Goal: Task Accomplishment & Management: Use online tool/utility

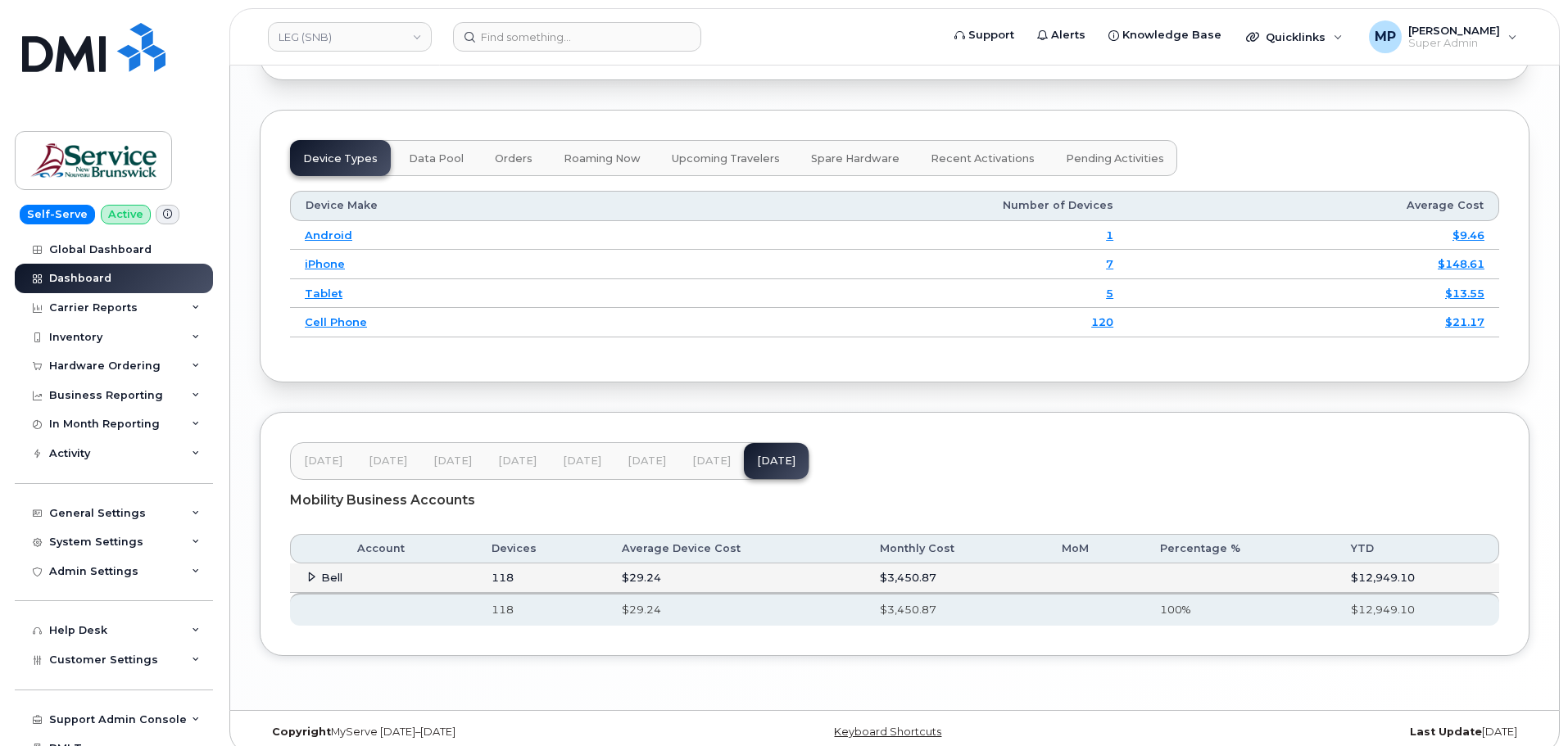
scroll to position [2010, 0]
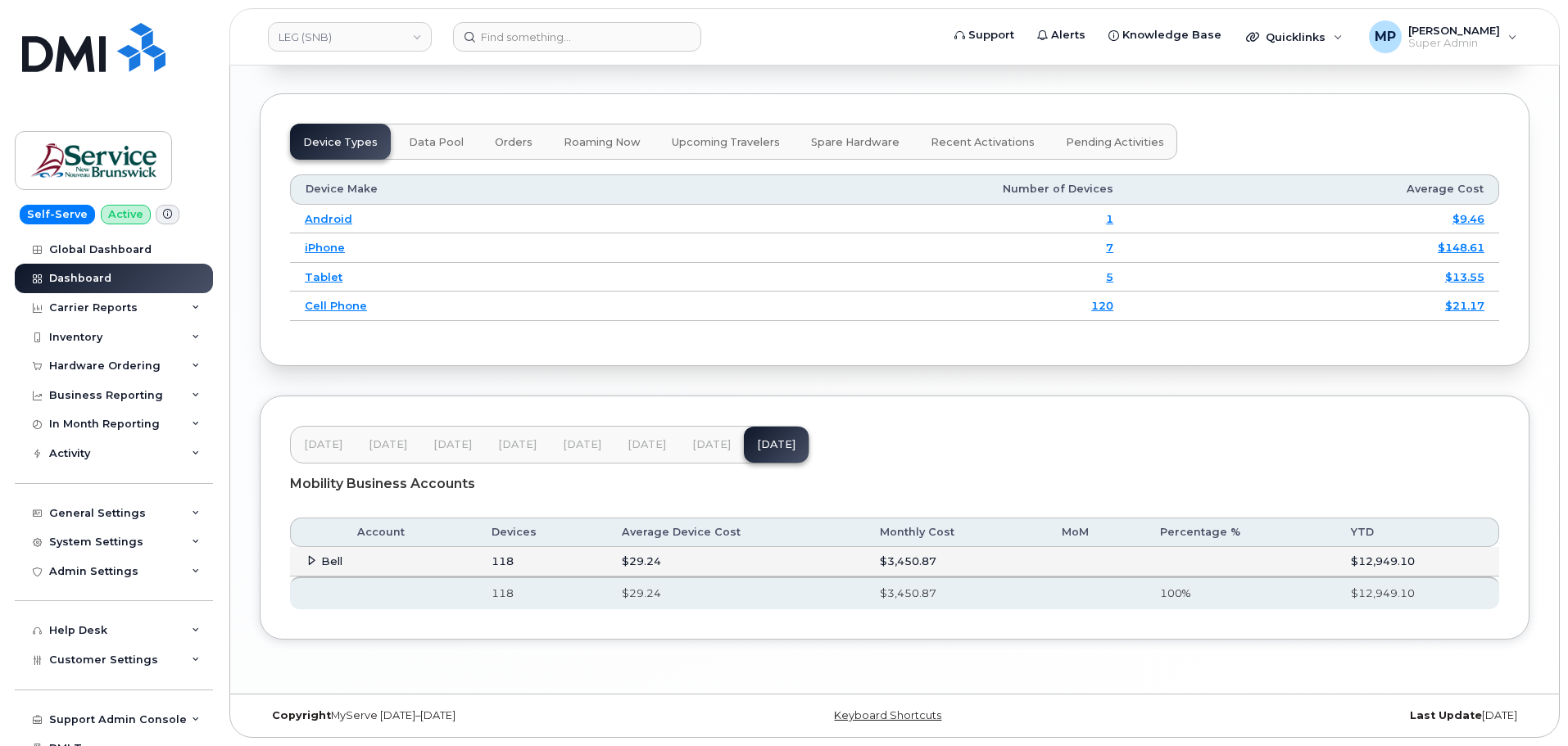
click at [308, 563] on icon at bounding box center [312, 560] width 11 height 11
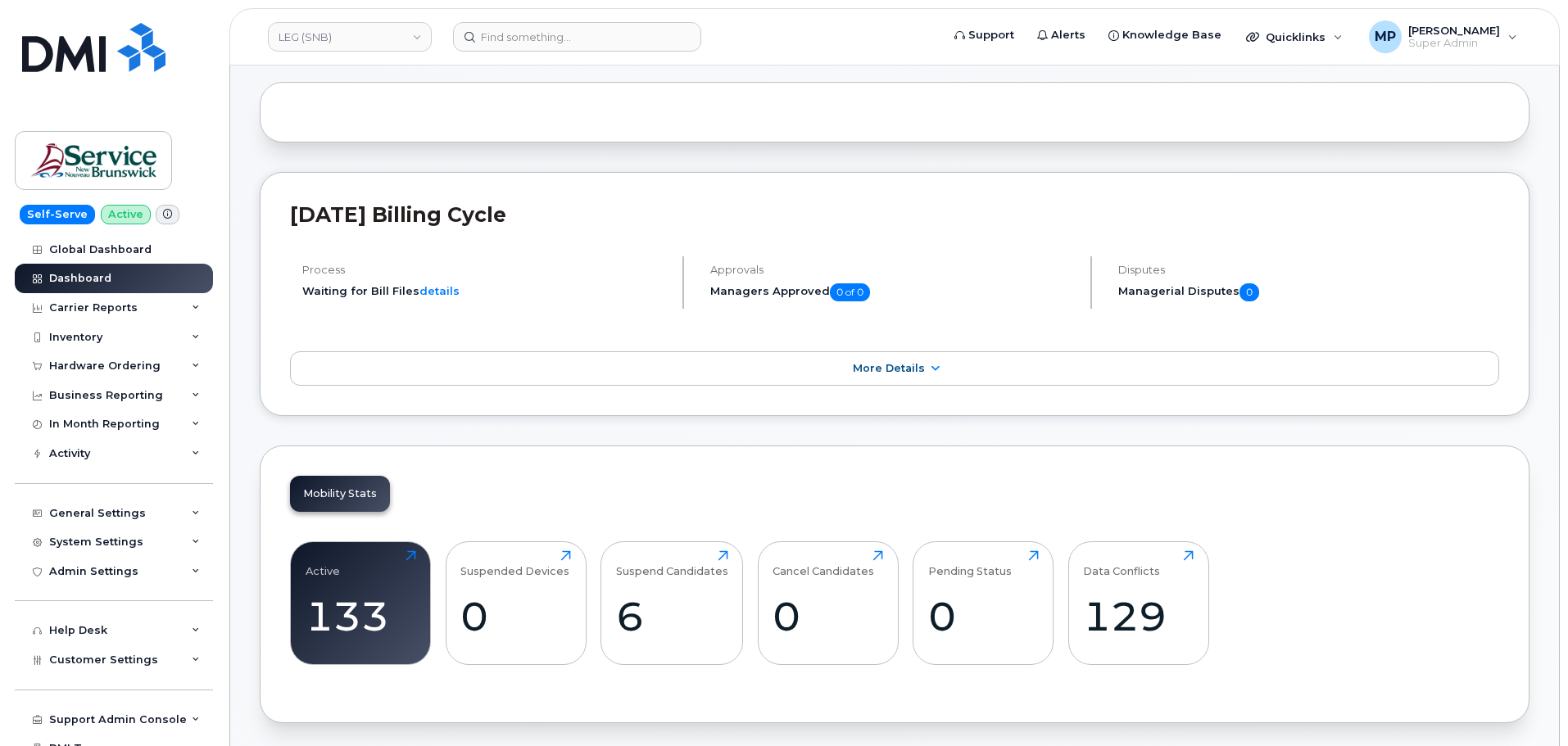
scroll to position [0, 0]
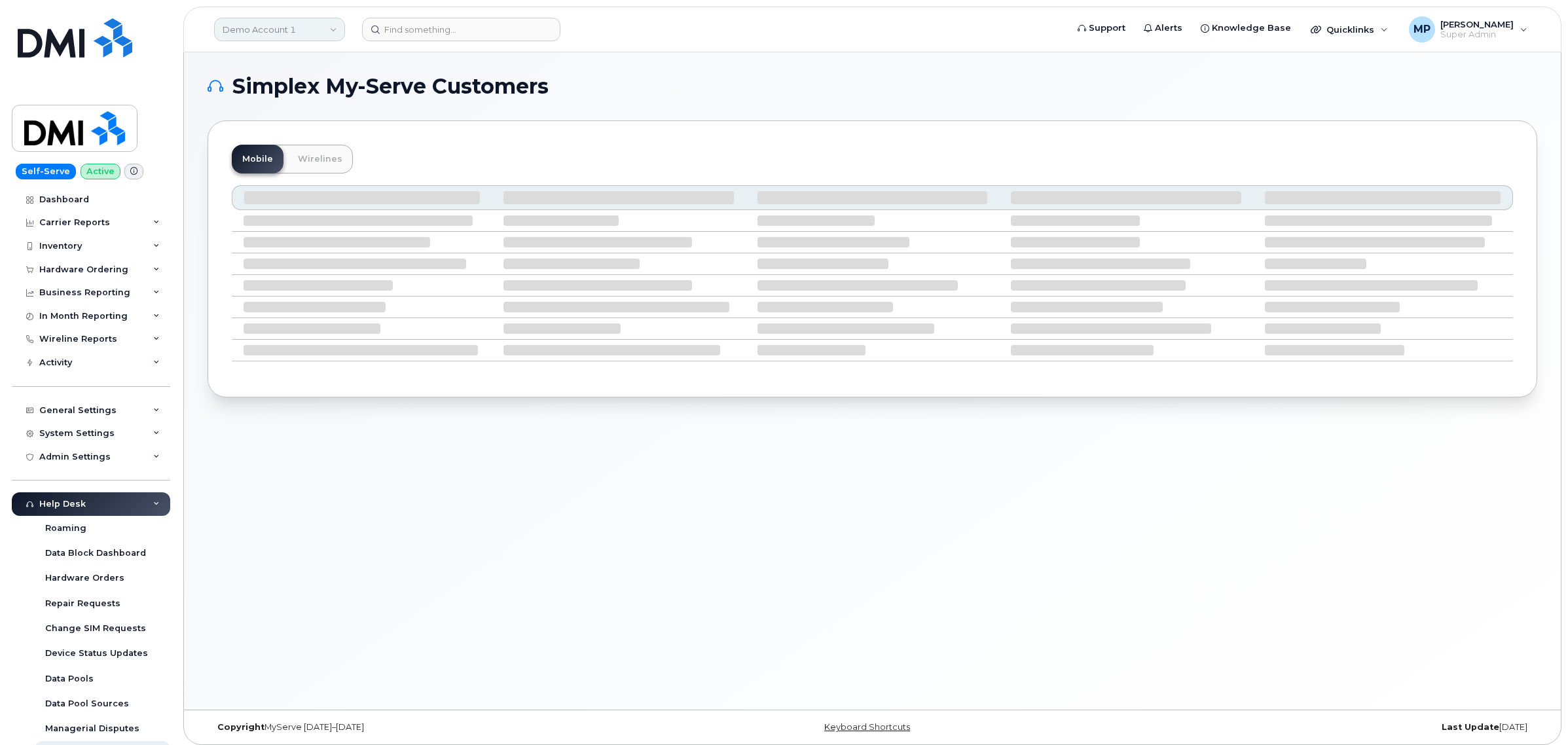
click at [276, 26] on link "Demo Account 1" at bounding box center [280, 30] width 131 height 24
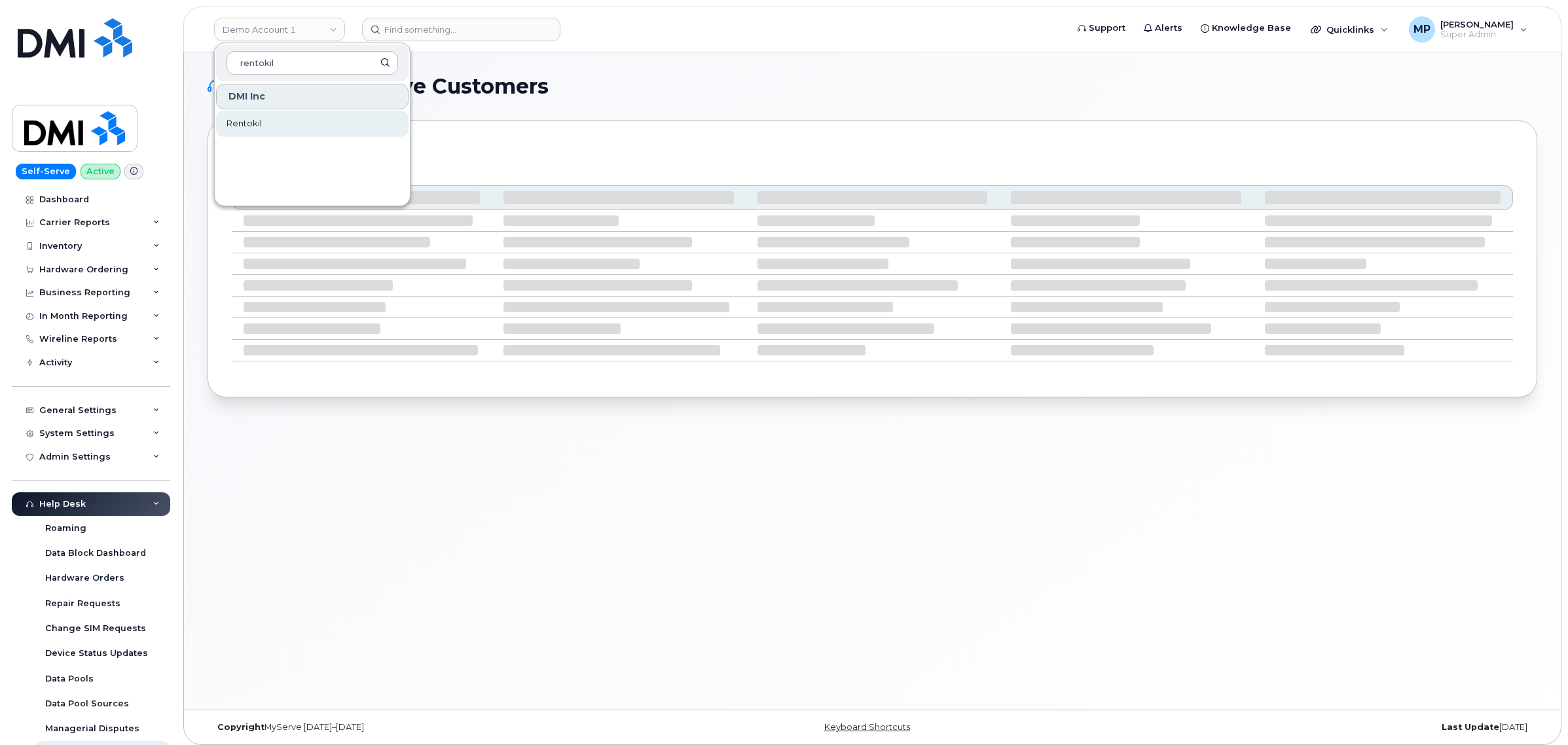
type input "rentokil"
drag, startPoint x: 236, startPoint y: 130, endPoint x: 250, endPoint y: 125, distance: 14.9
click at [236, 130] on span "Rentokil" at bounding box center [244, 124] width 35 height 13
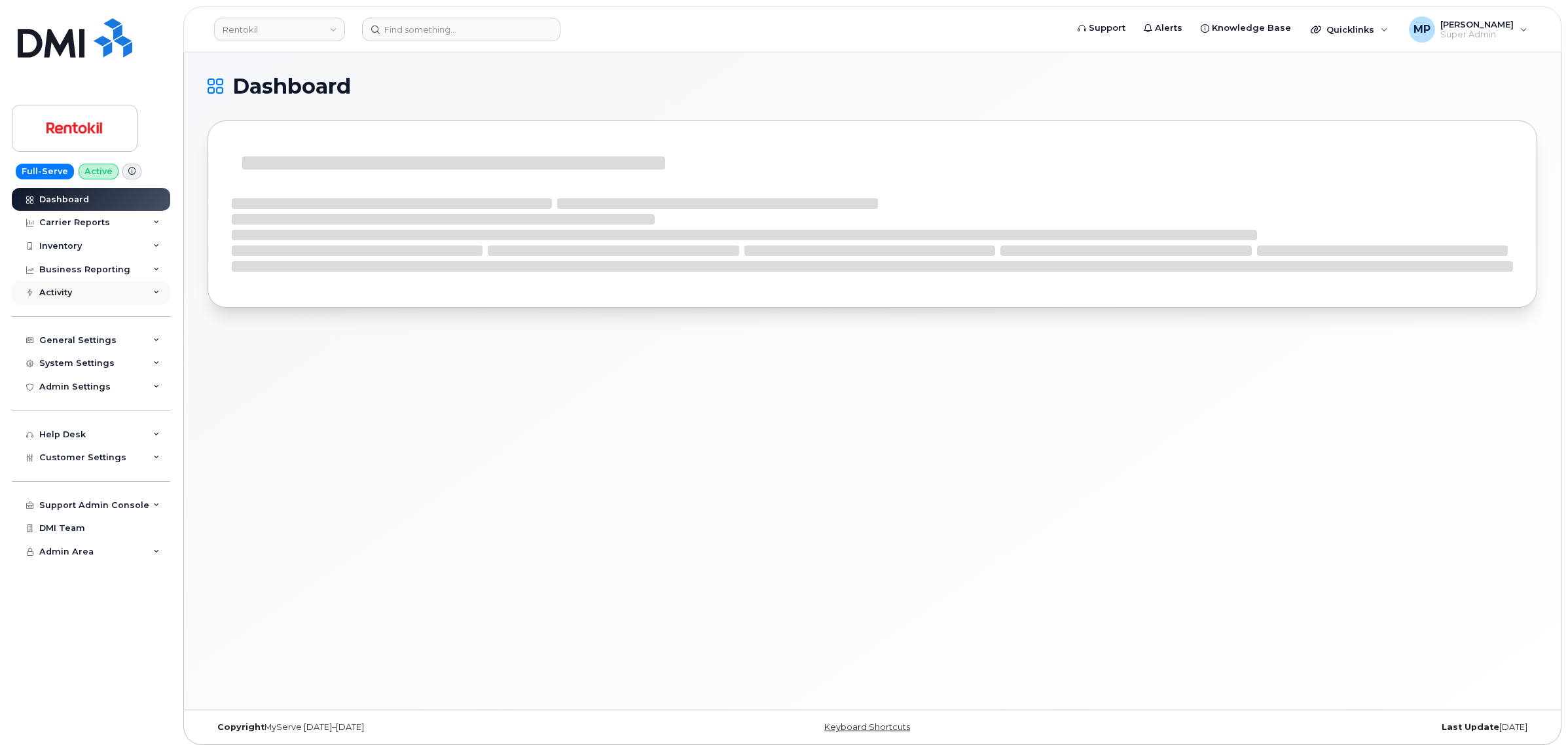
click at [56, 293] on div "Activity" at bounding box center [55, 293] width 32 height 11
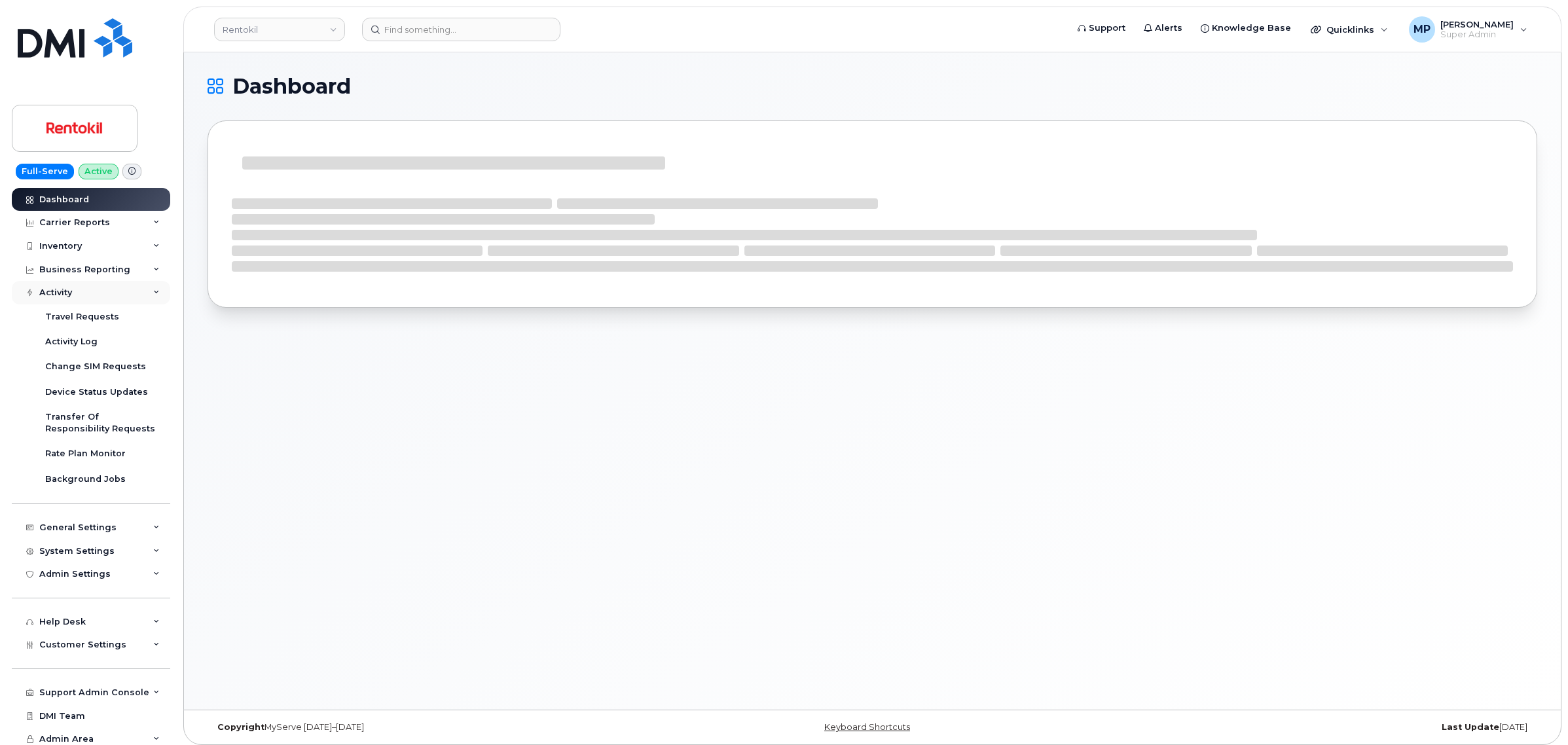
click at [54, 293] on div "Activity" at bounding box center [55, 293] width 32 height 11
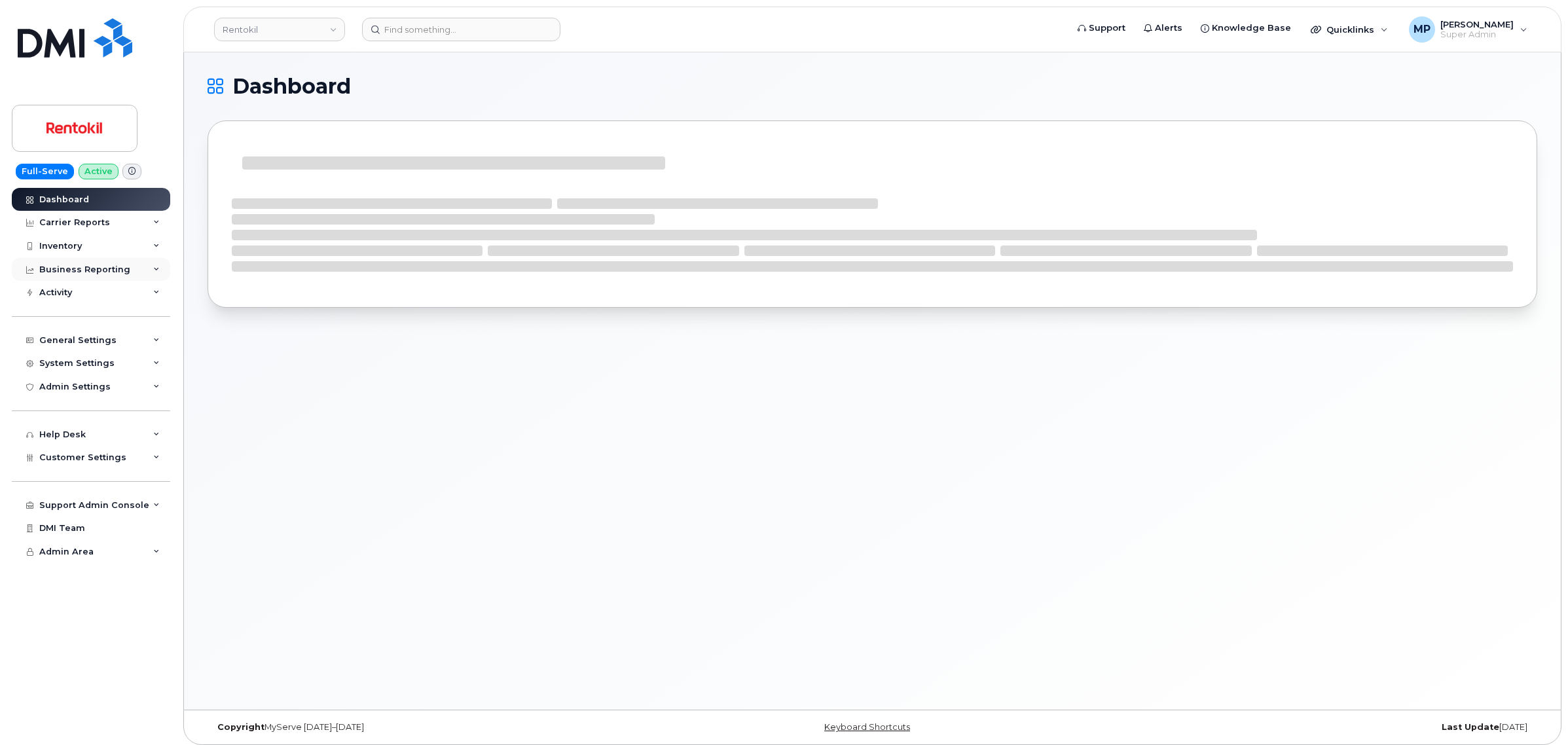
click at [66, 273] on div "Business Reporting" at bounding box center [84, 270] width 91 height 11
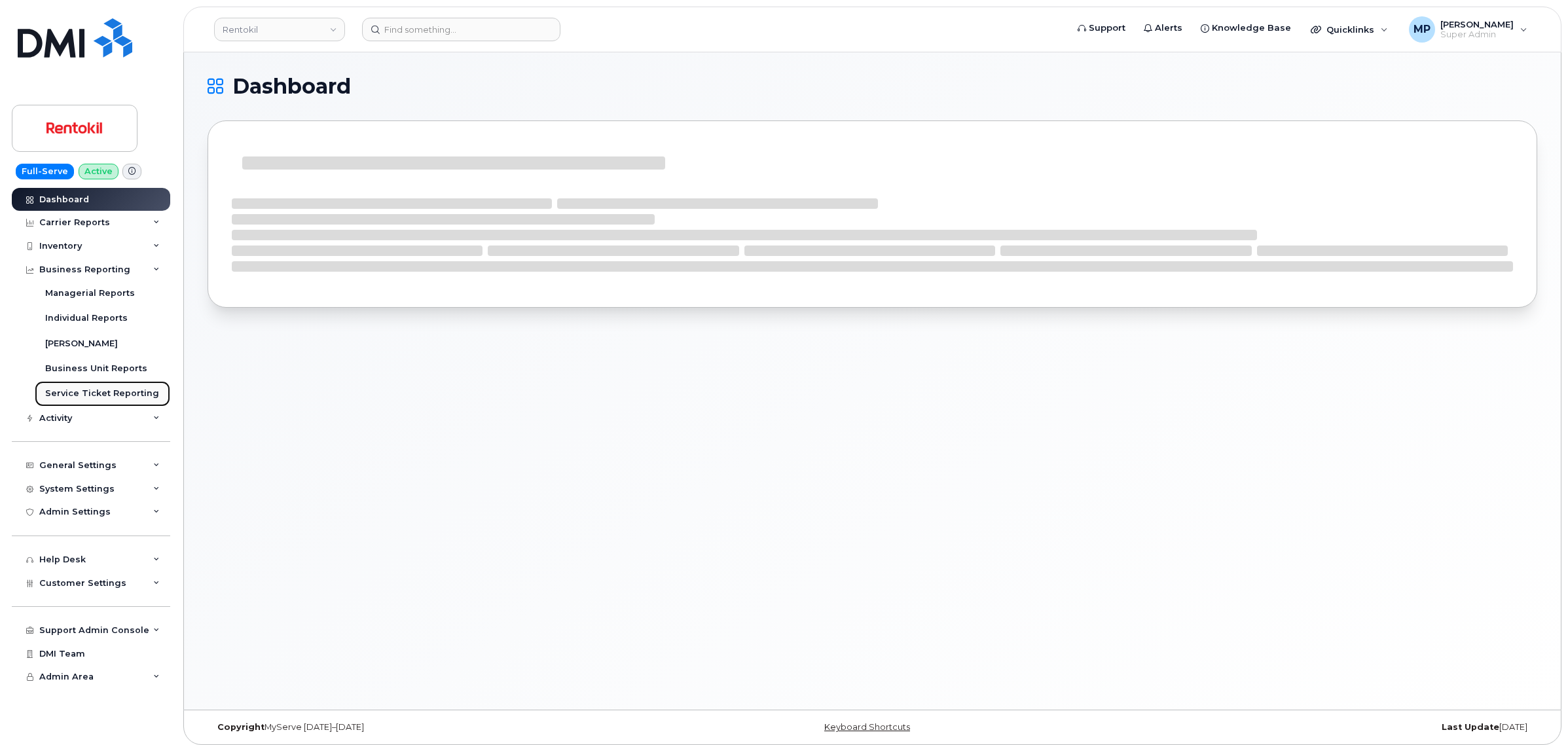
click at [106, 394] on div "Service Ticket Reporting" at bounding box center [102, 393] width 114 height 12
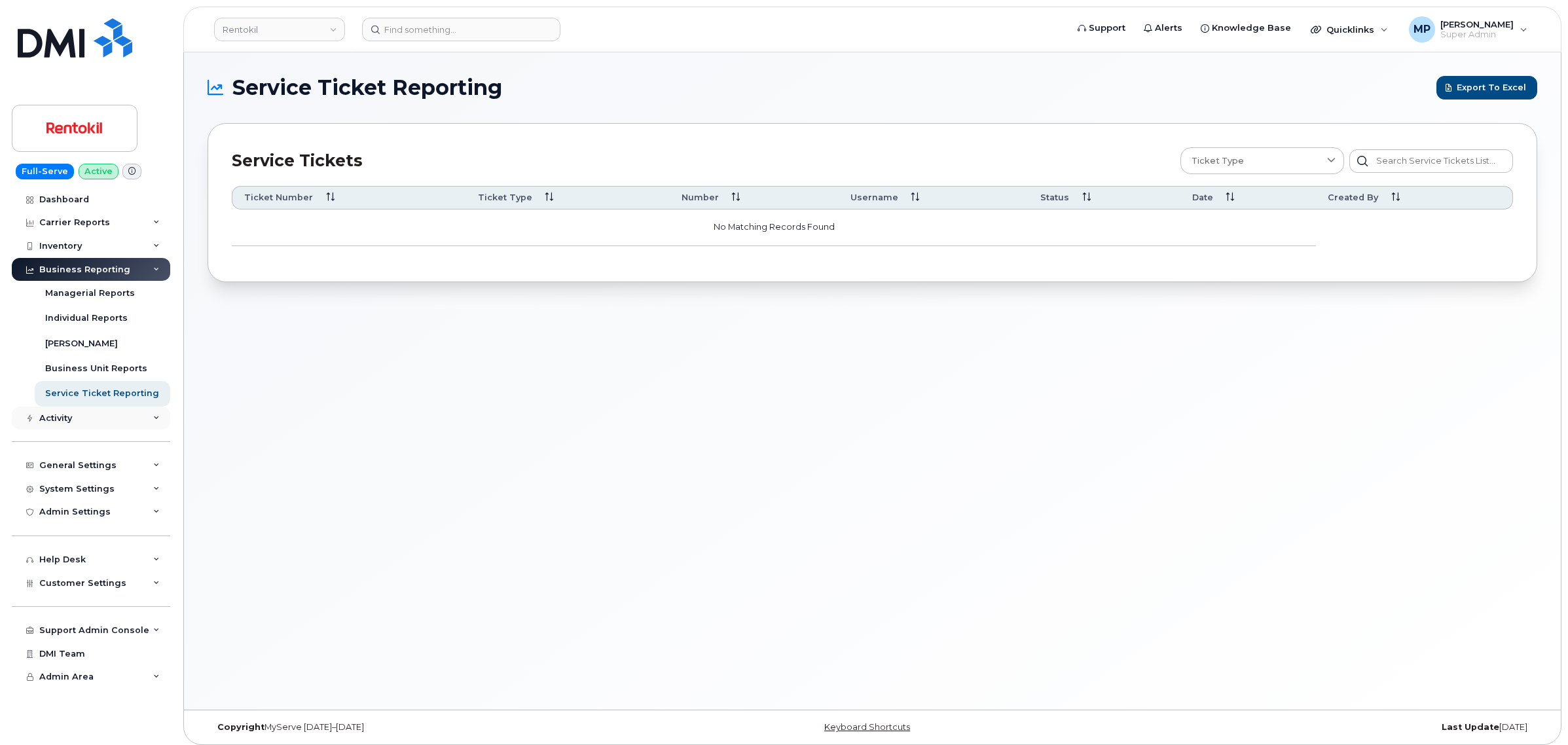
click at [64, 422] on div "Activity" at bounding box center [55, 419] width 32 height 11
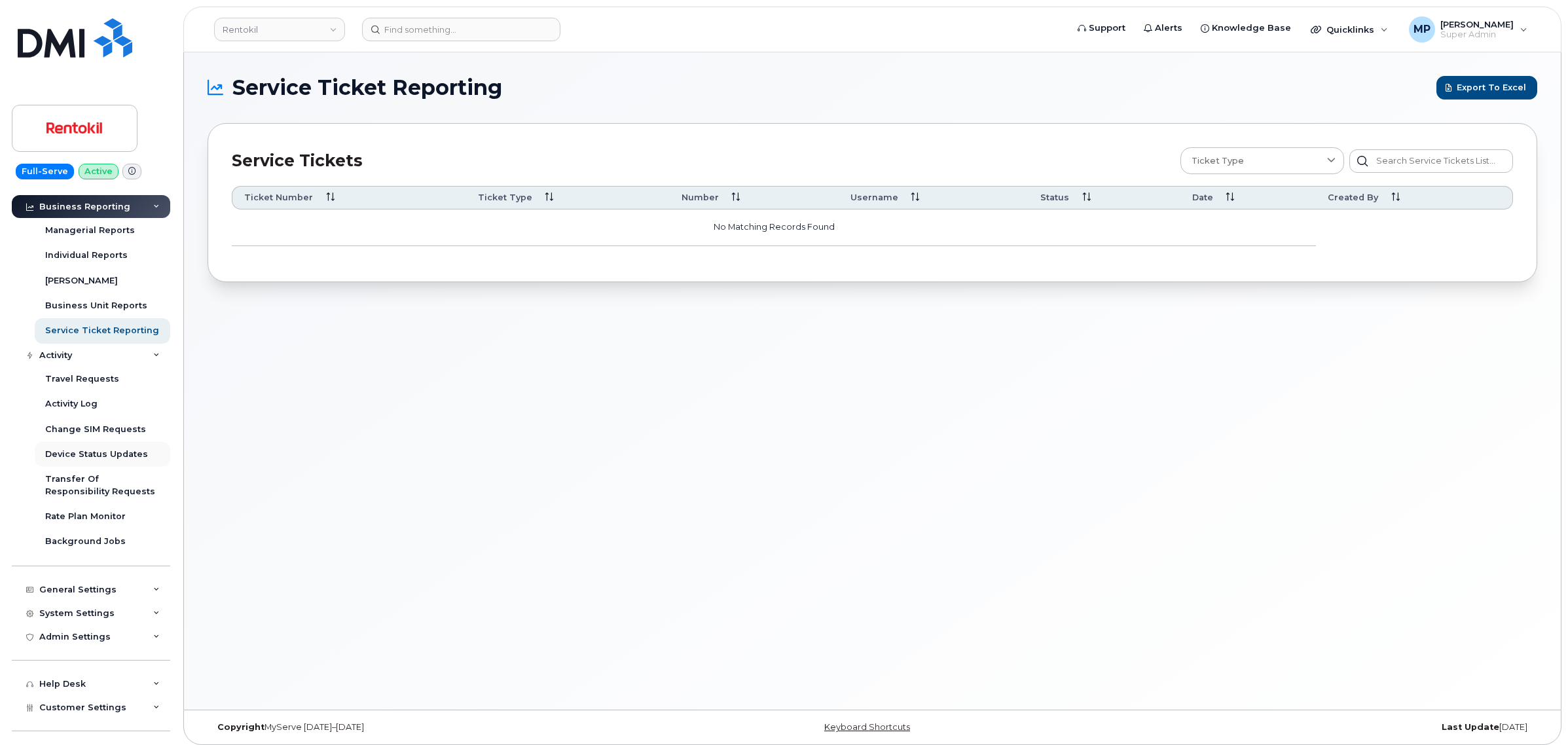
scroll to position [135, 0]
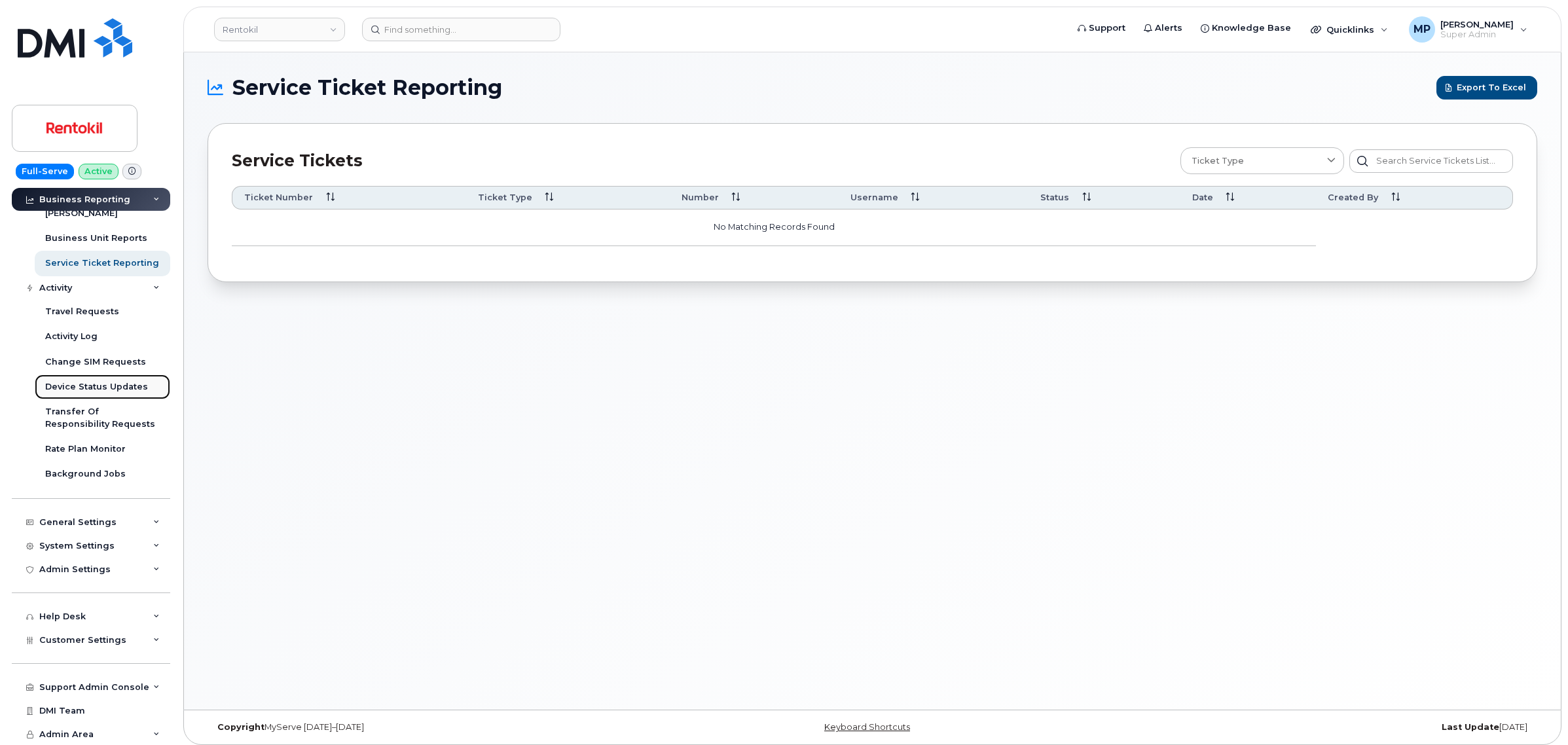
click at [85, 384] on div "Device Status Updates" at bounding box center [96, 387] width 103 height 12
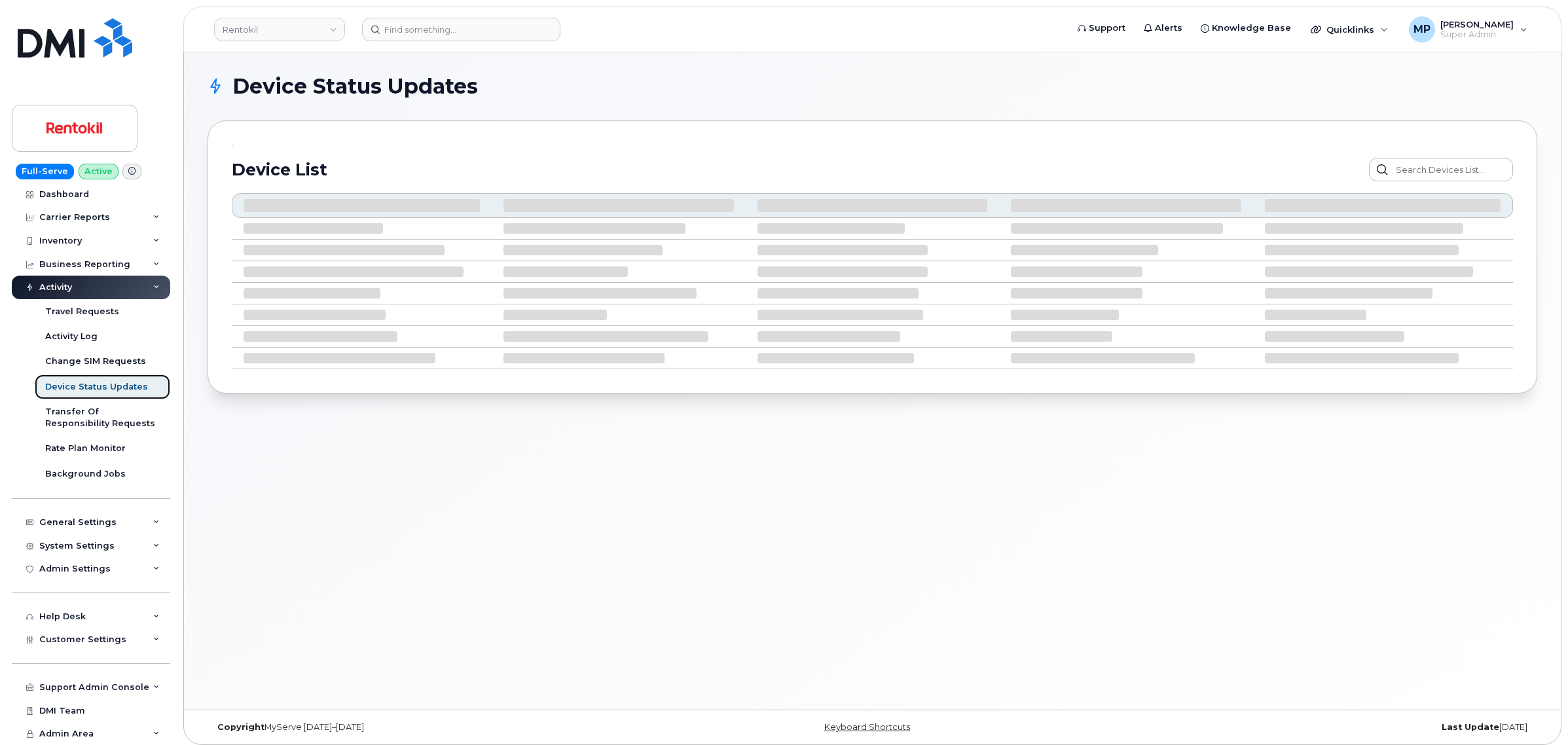
scroll to position [10, 0]
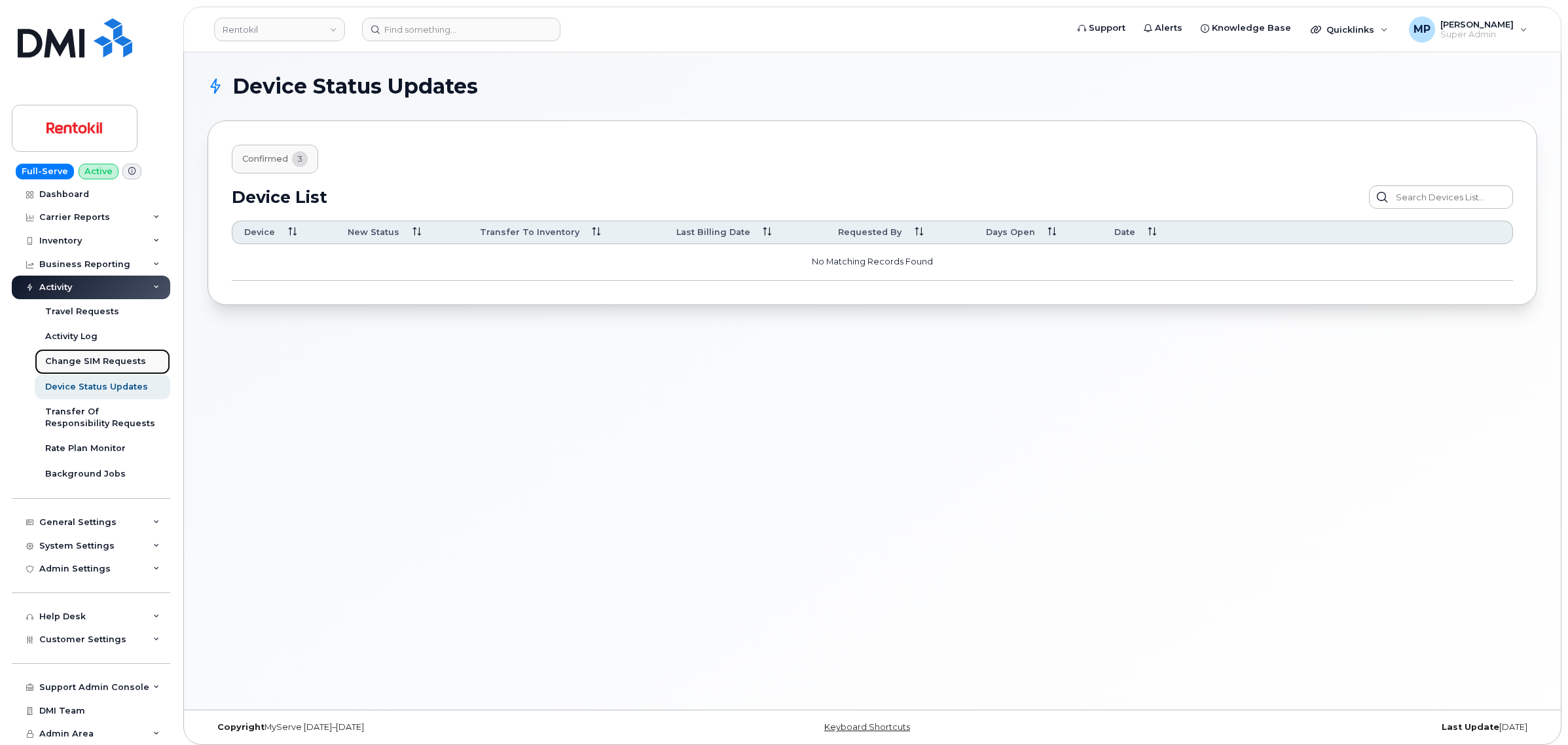
click at [82, 357] on div "Change SIM Requests" at bounding box center [95, 362] width 101 height 12
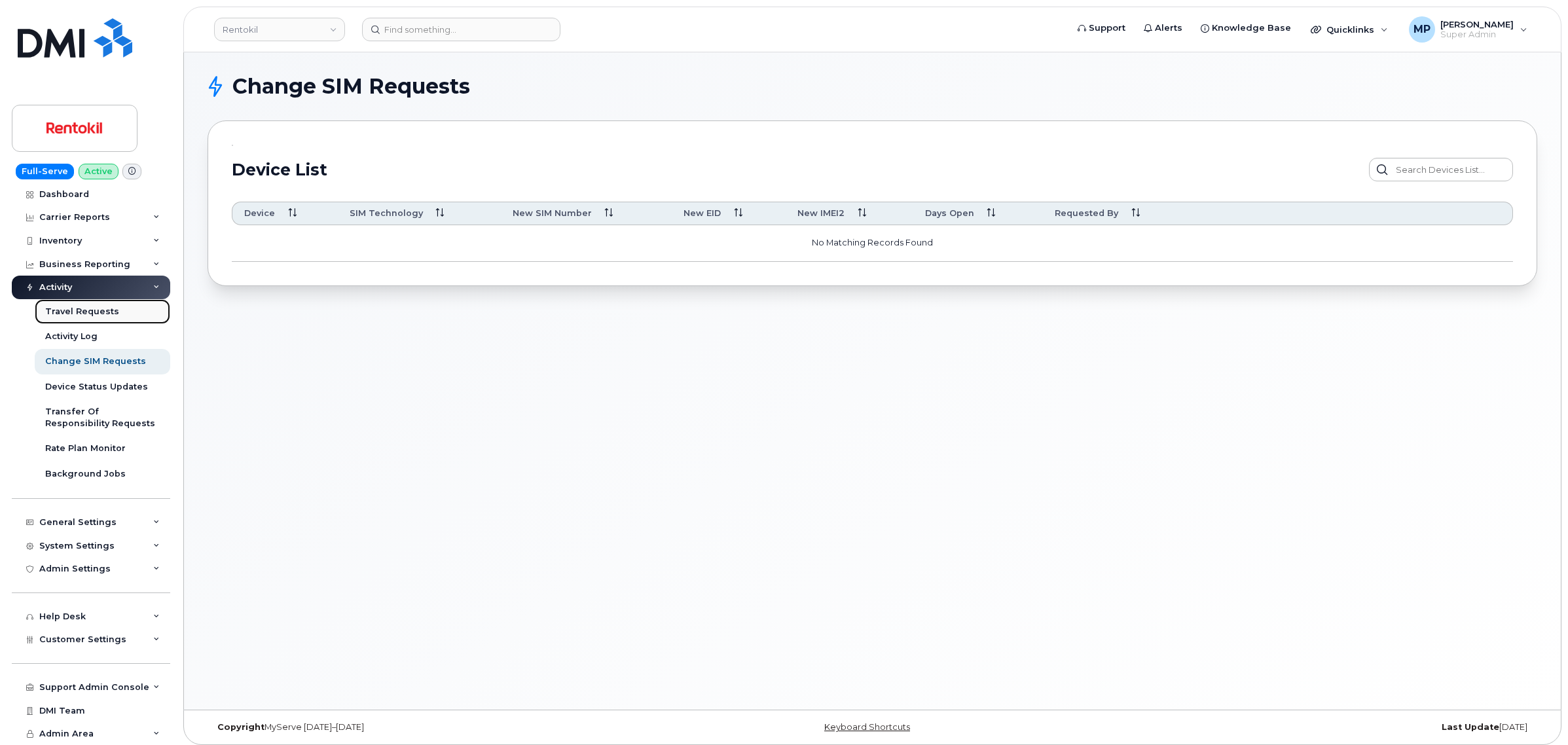
click at [79, 311] on div "Travel Requests" at bounding box center [82, 312] width 74 height 12
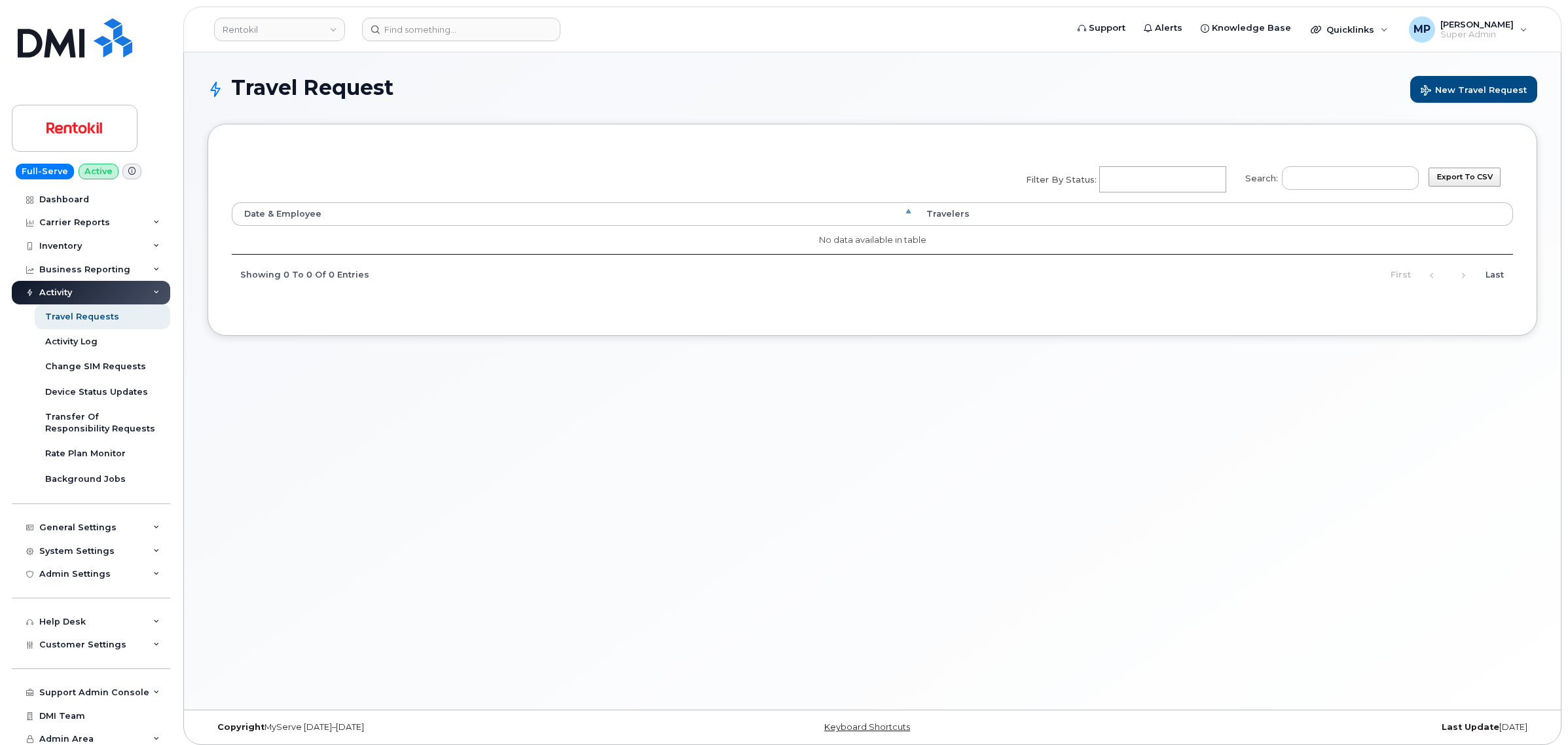
select select
click at [72, 417] on div "Transfer Of Responsibility Requests" at bounding box center [102, 423] width 115 height 25
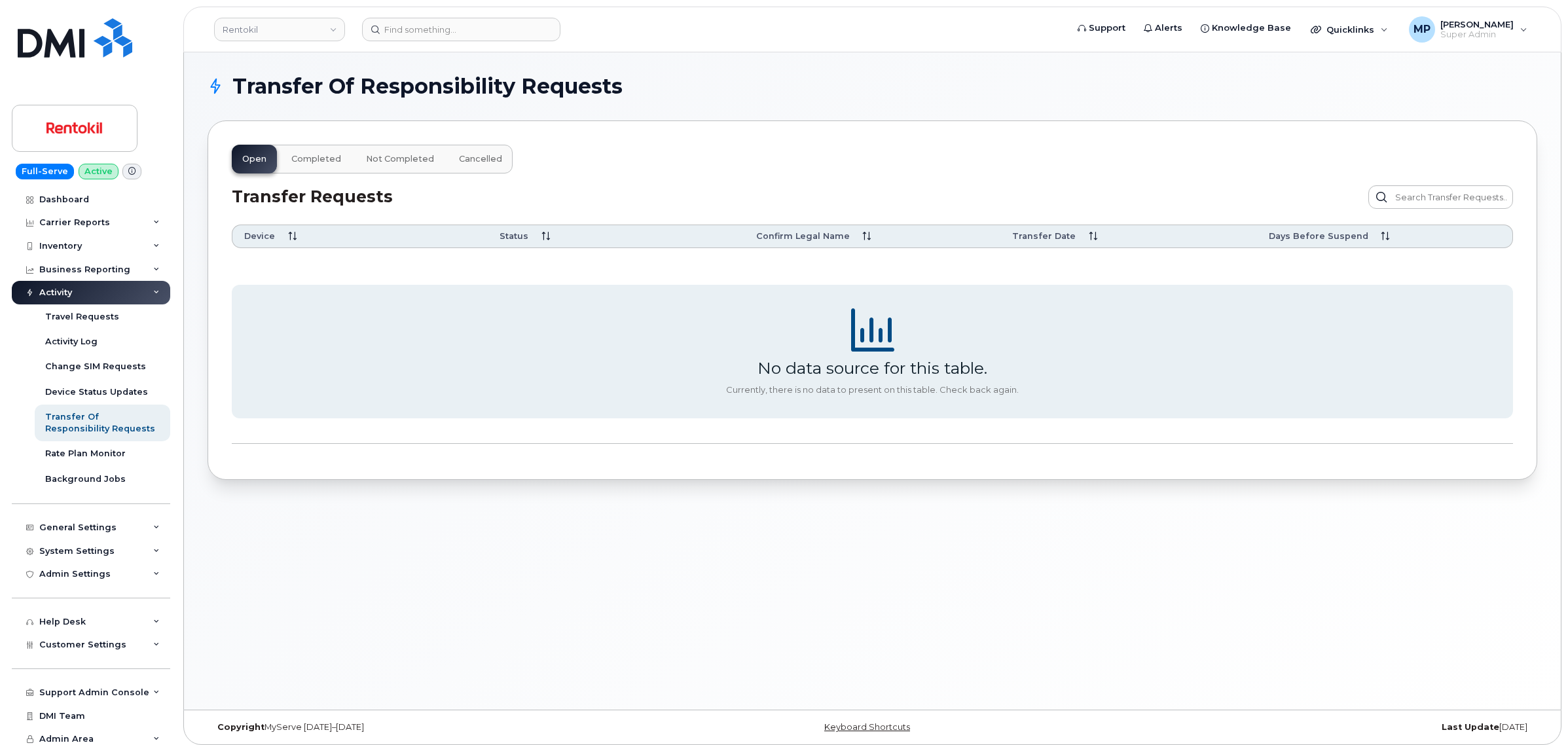
click at [313, 167] on button "Completed" at bounding box center [316, 158] width 71 height 28
click at [393, 164] on span "Not Completed" at bounding box center [399, 159] width 68 height 11
click at [479, 159] on span "Cancelled" at bounding box center [480, 159] width 43 height 11
click at [71, 390] on div "Device Status Updates" at bounding box center [96, 392] width 103 height 12
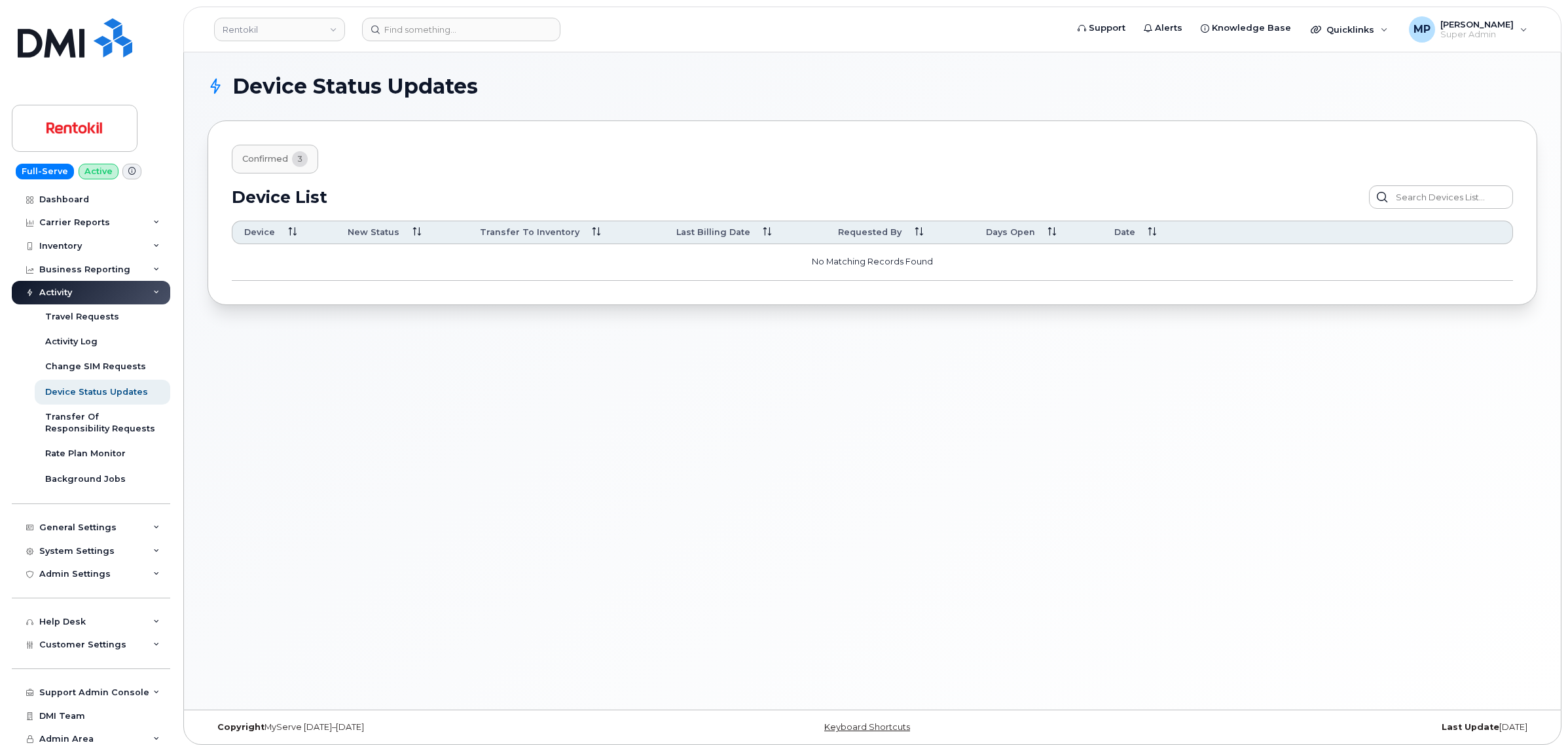
click at [272, 158] on span "Confirmed" at bounding box center [265, 159] width 46 height 11
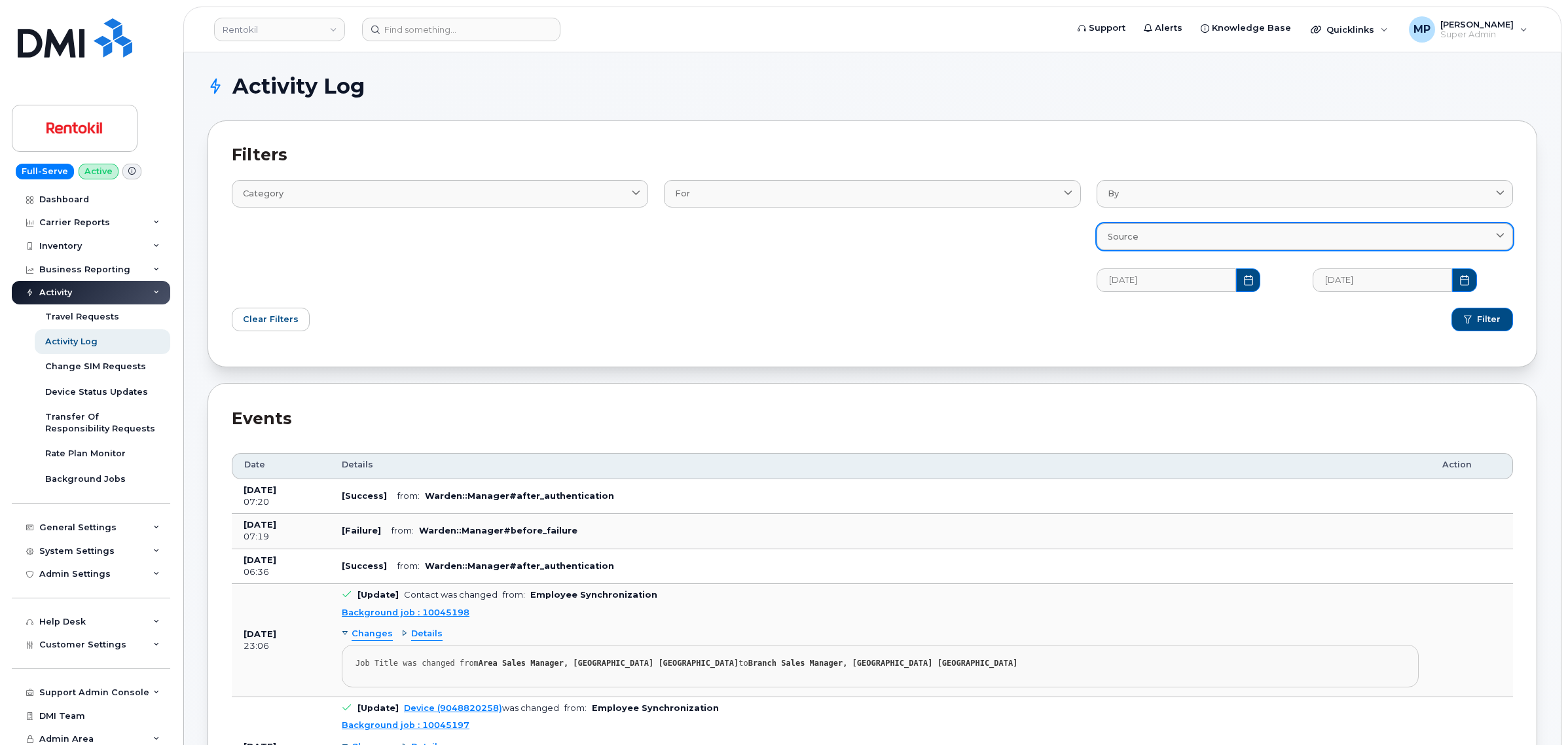
click at [1138, 237] on div "Source" at bounding box center [1304, 236] width 394 height 13
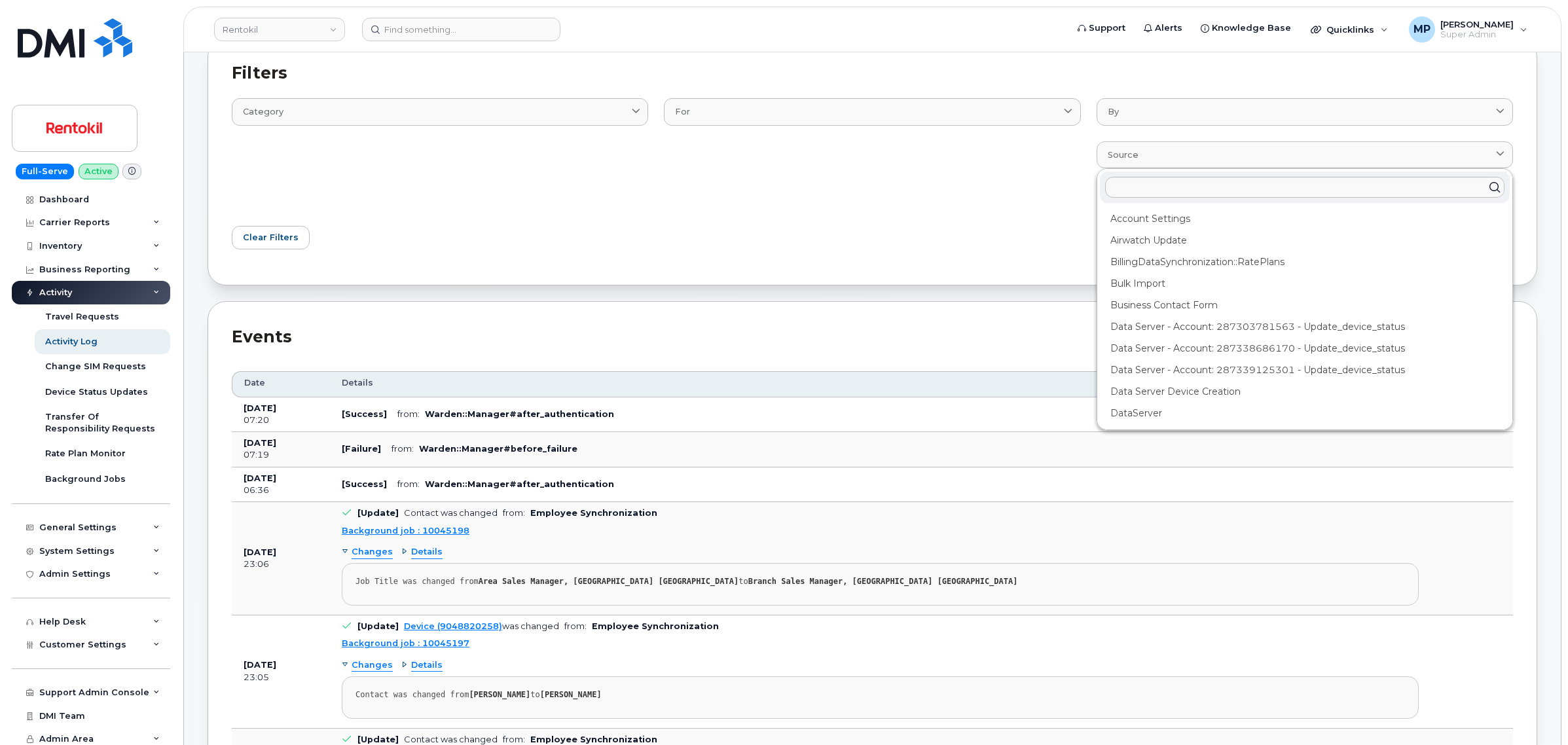
click at [868, 247] on div "Clear Filters" at bounding box center [548, 237] width 649 height 39
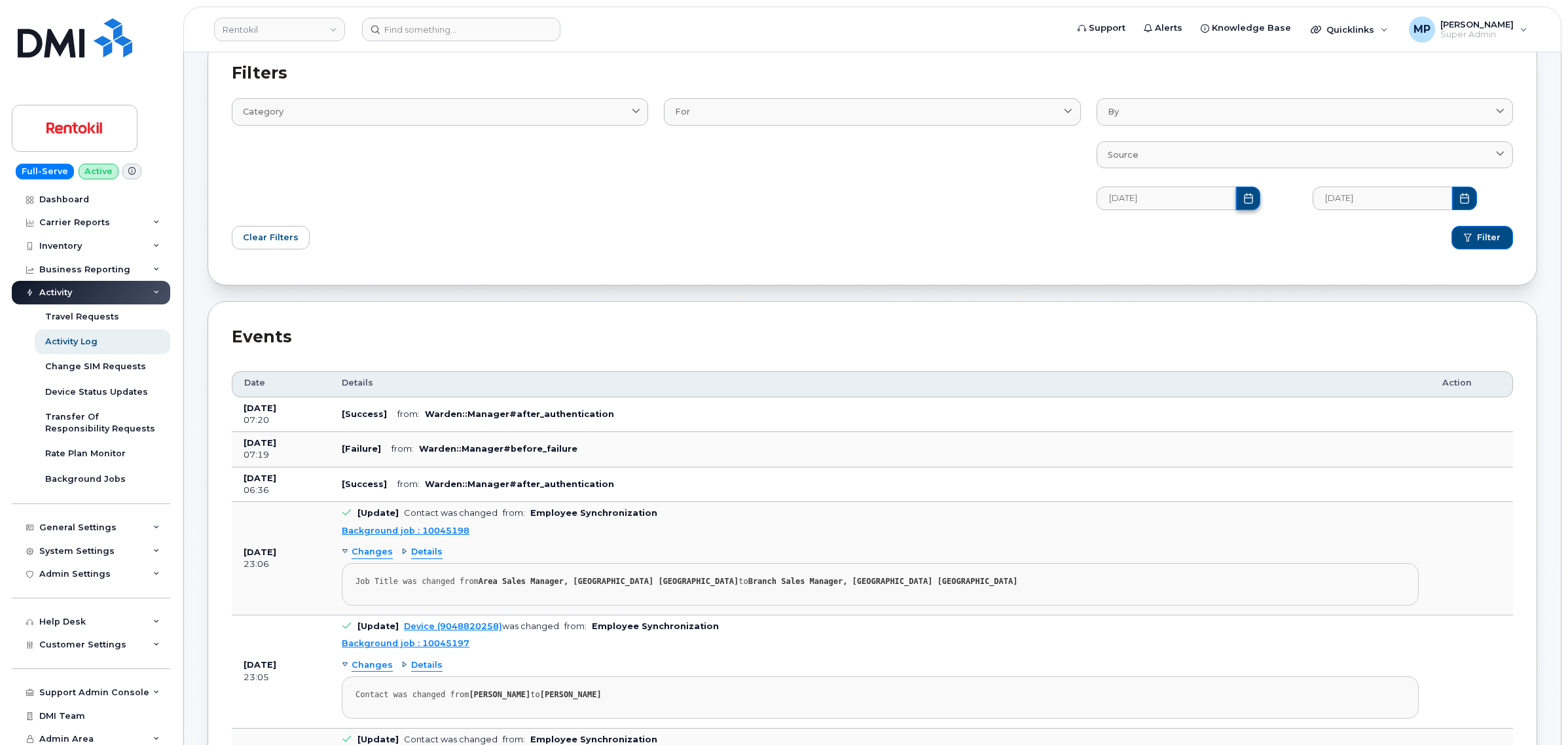
click at [1243, 201] on icon "Choose Date" at bounding box center [1249, 199] width 11 height 11
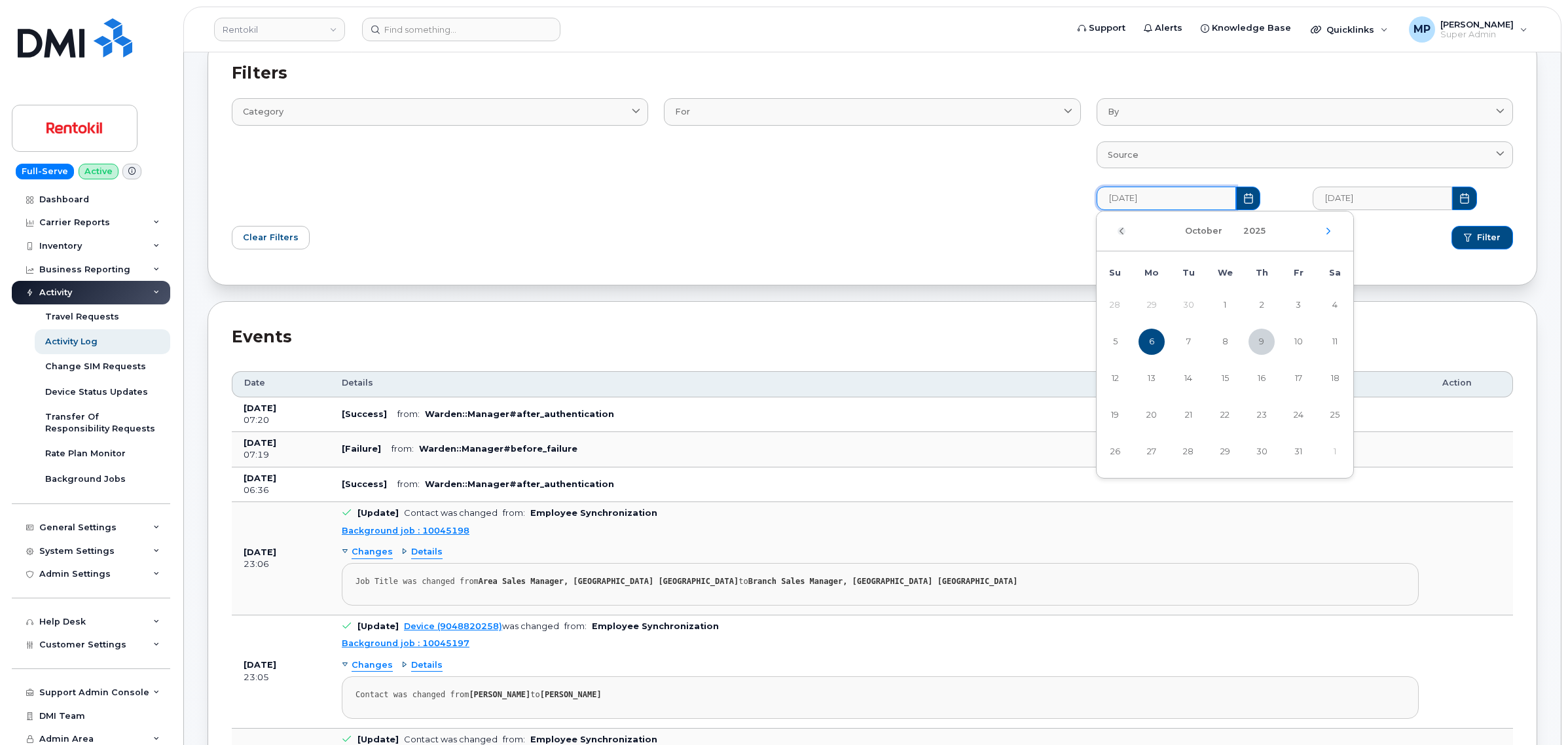
click at [1120, 232] on icon "Previous Month" at bounding box center [1122, 231] width 8 height 11
click at [1300, 305] on span "1" at bounding box center [1298, 305] width 26 height 26
type input "08/01/2025"
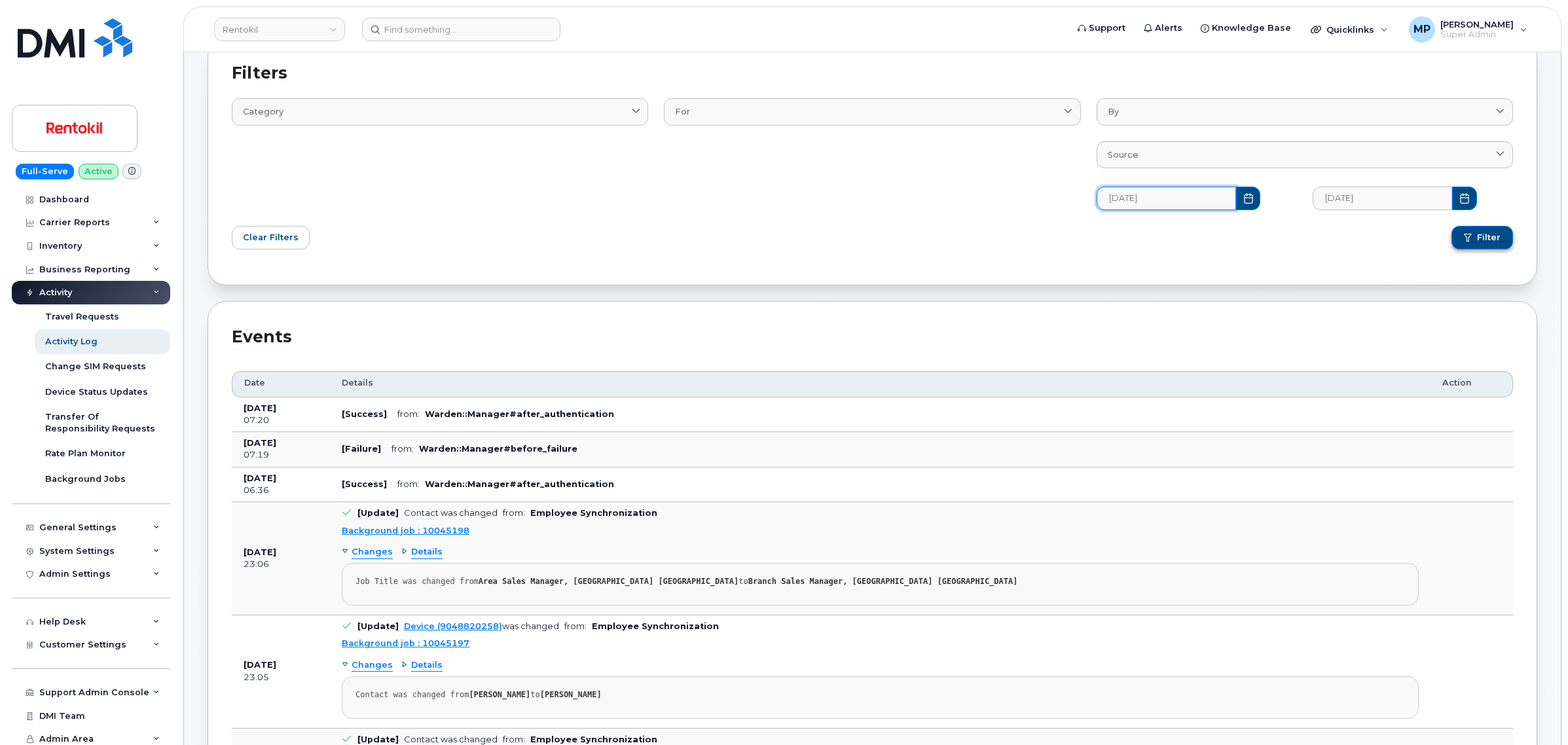
click at [1472, 241] on span "submit" at bounding box center [1468, 238] width 8 height 8
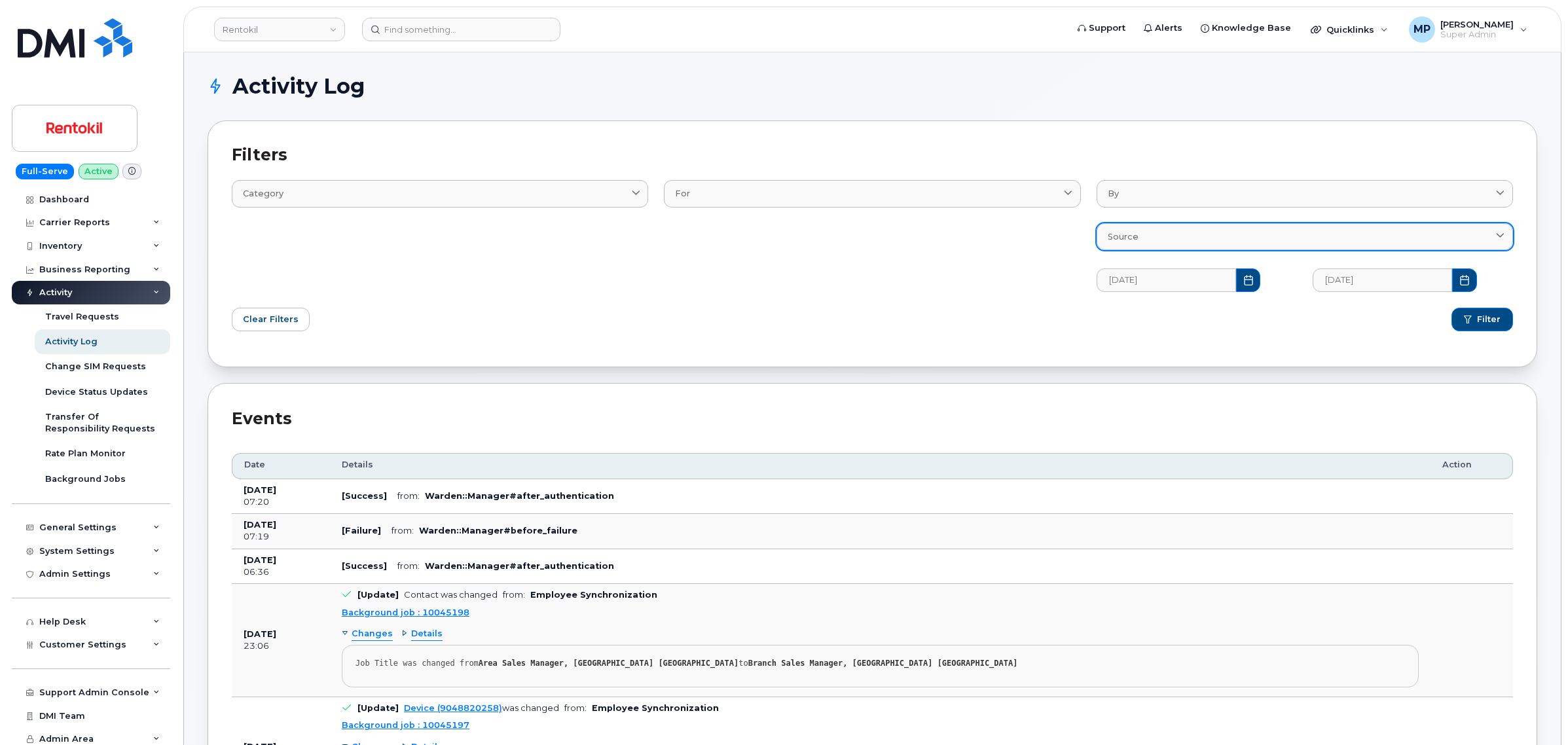
click at [1186, 240] on div "Source" at bounding box center [1304, 236] width 394 height 13
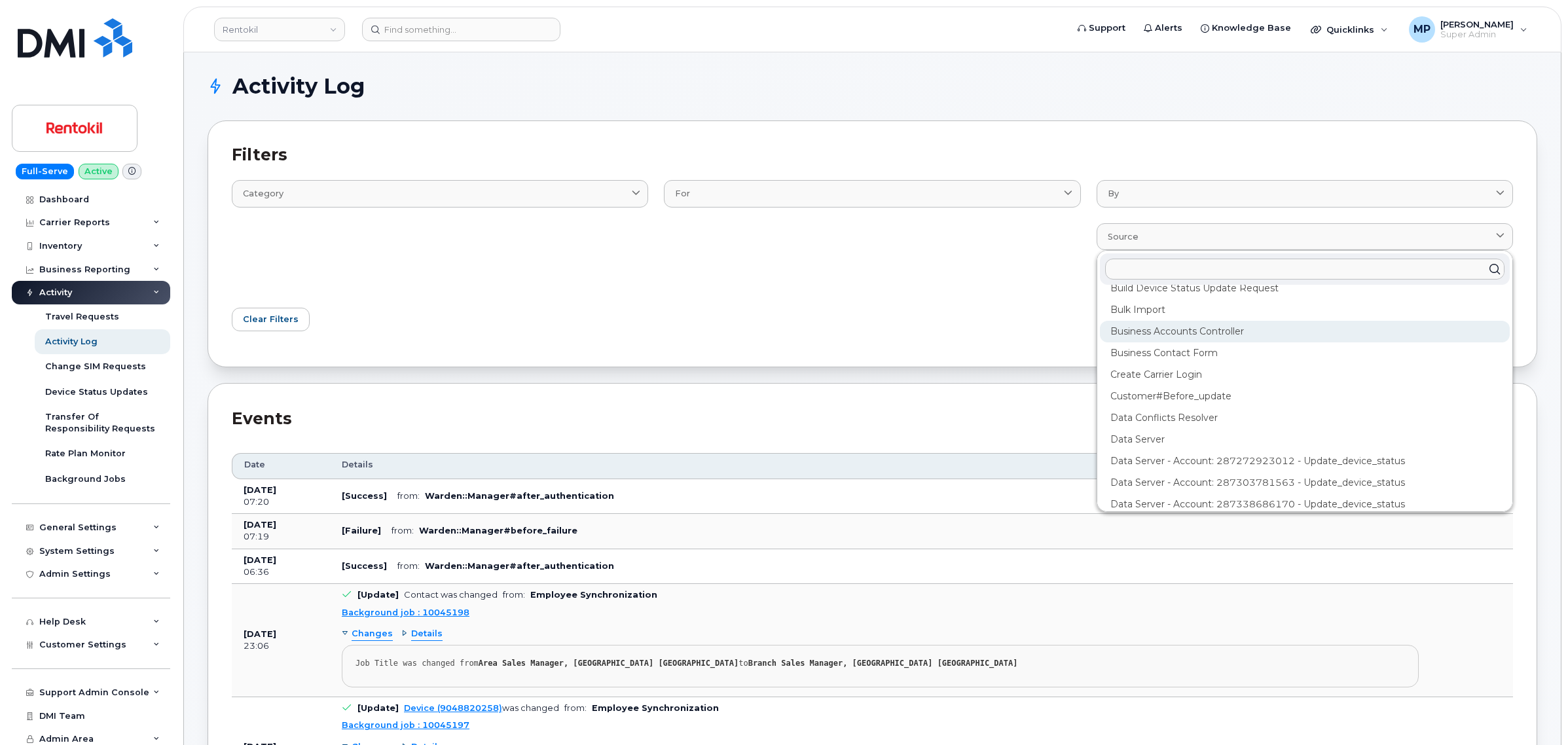
scroll to position [82, 0]
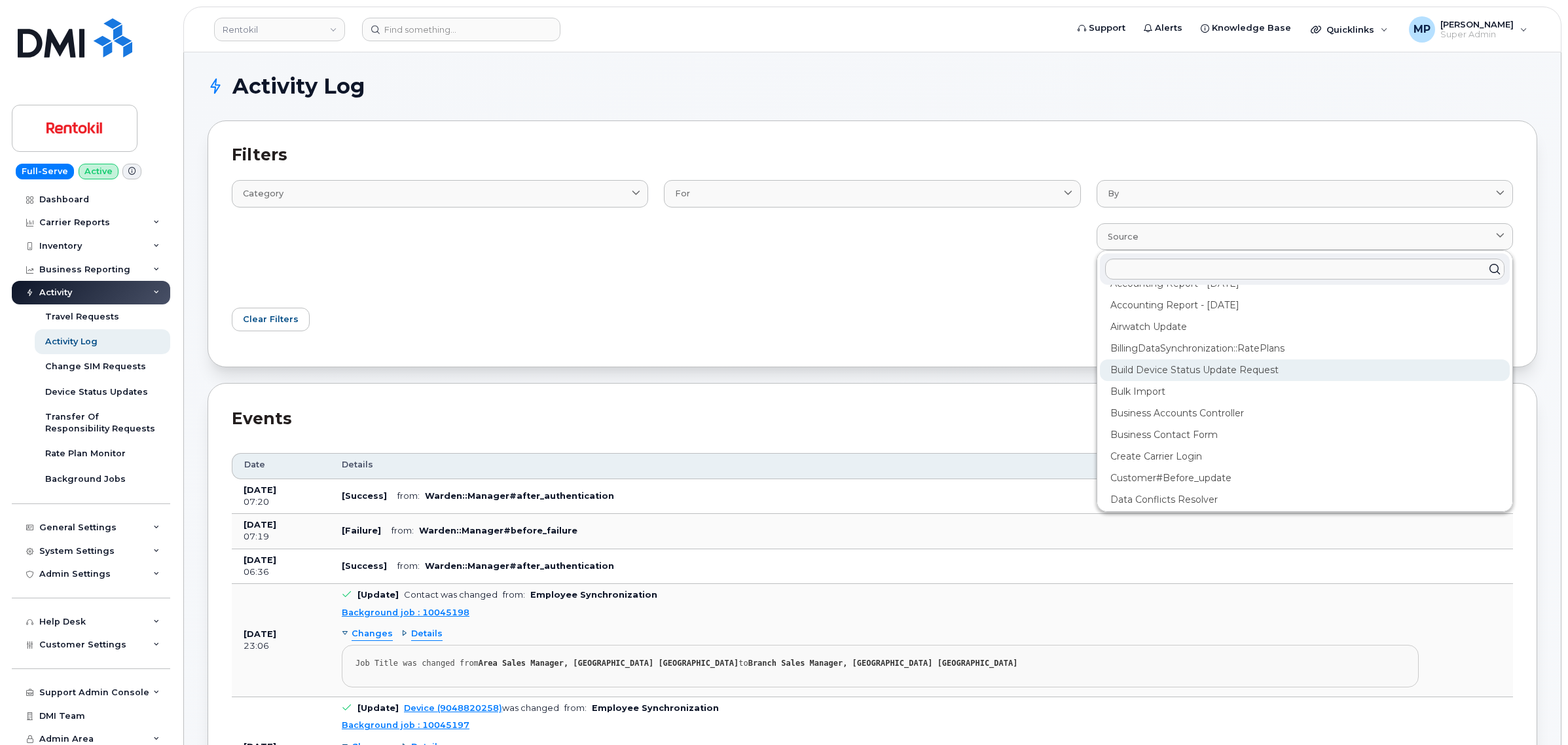
click at [1153, 373] on div "Build Device Status Update Request" at bounding box center [1304, 370] width 410 height 22
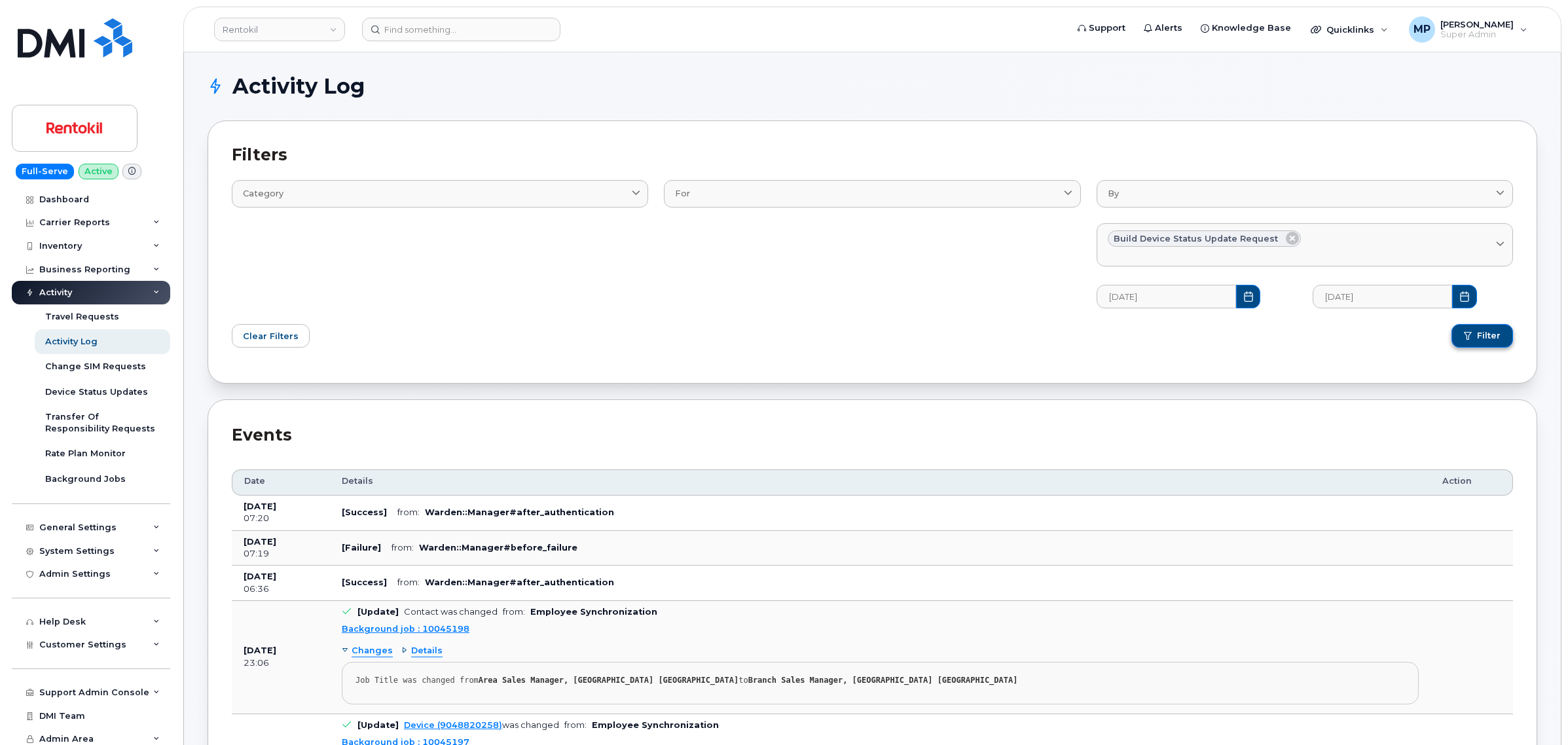
click at [1497, 342] on button "Filter" at bounding box center [1482, 336] width 62 height 24
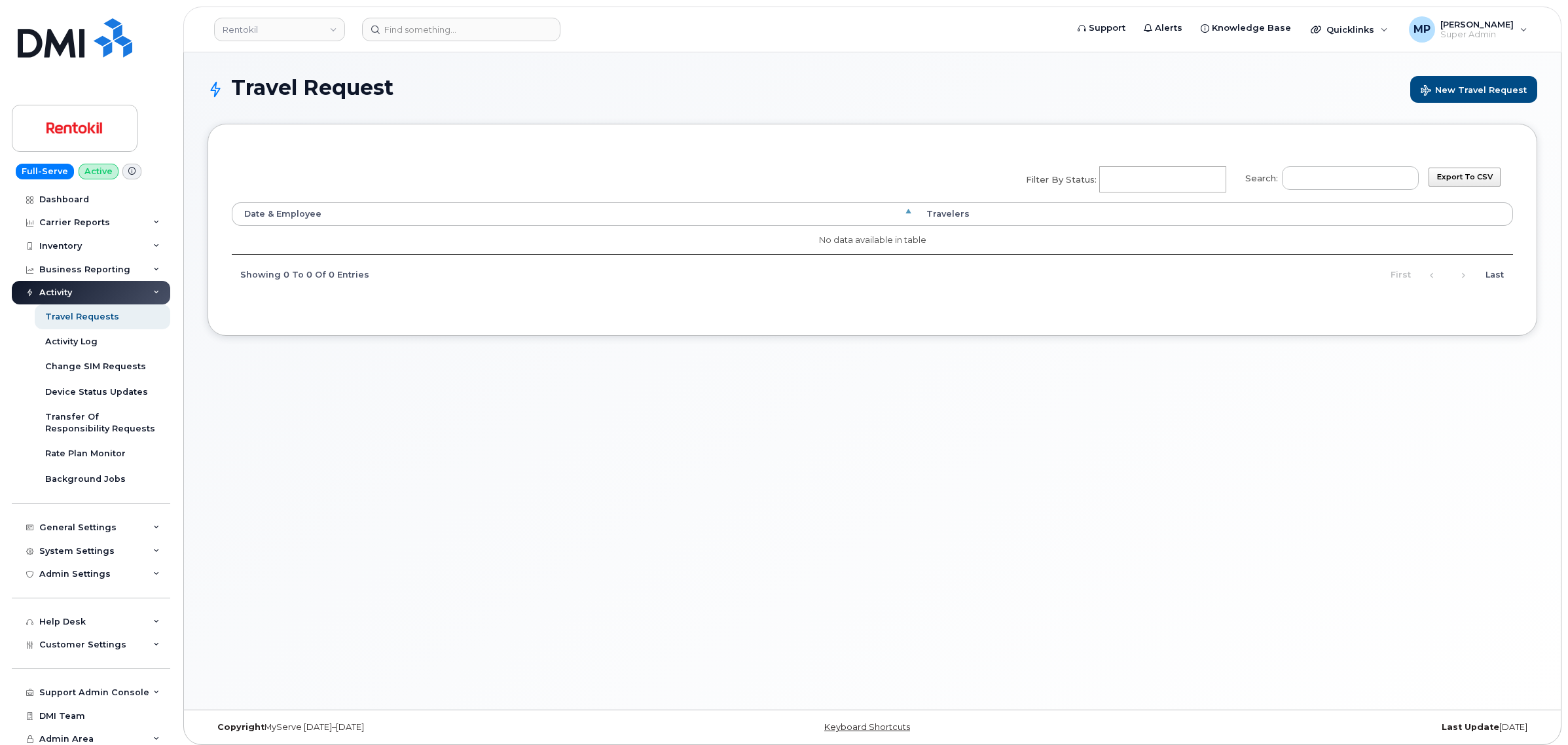
select select
click at [849, 185] on div "Export to CSV Search: Filter by Status: No matches found Added Cancelled Pendin…" at bounding box center [872, 226] width 1281 height 137
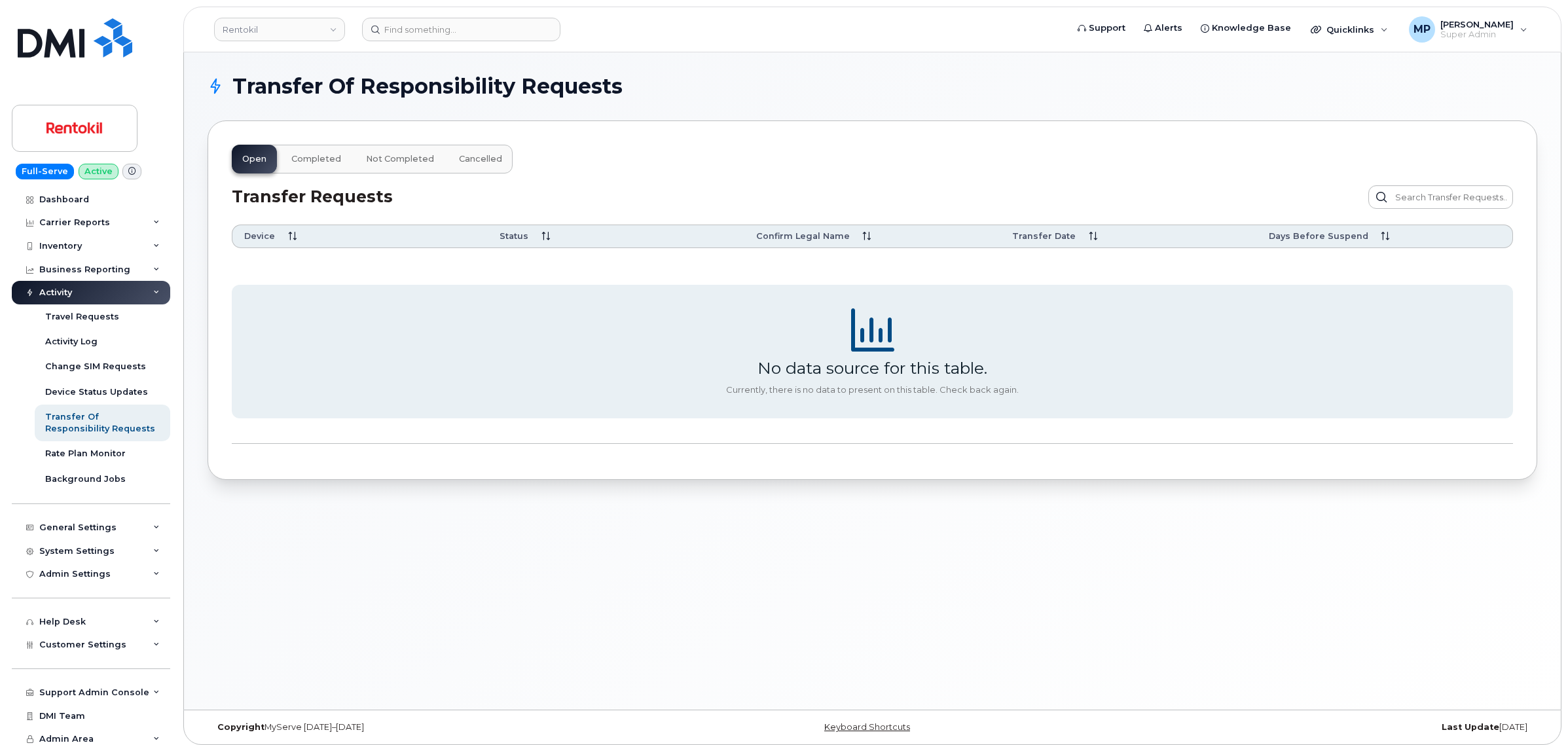
click at [312, 164] on span "Completed" at bounding box center [316, 159] width 50 height 11
click at [386, 165] on button "Not Completed" at bounding box center [400, 158] width 89 height 28
click at [466, 158] on span "Cancelled" at bounding box center [480, 159] width 43 height 11
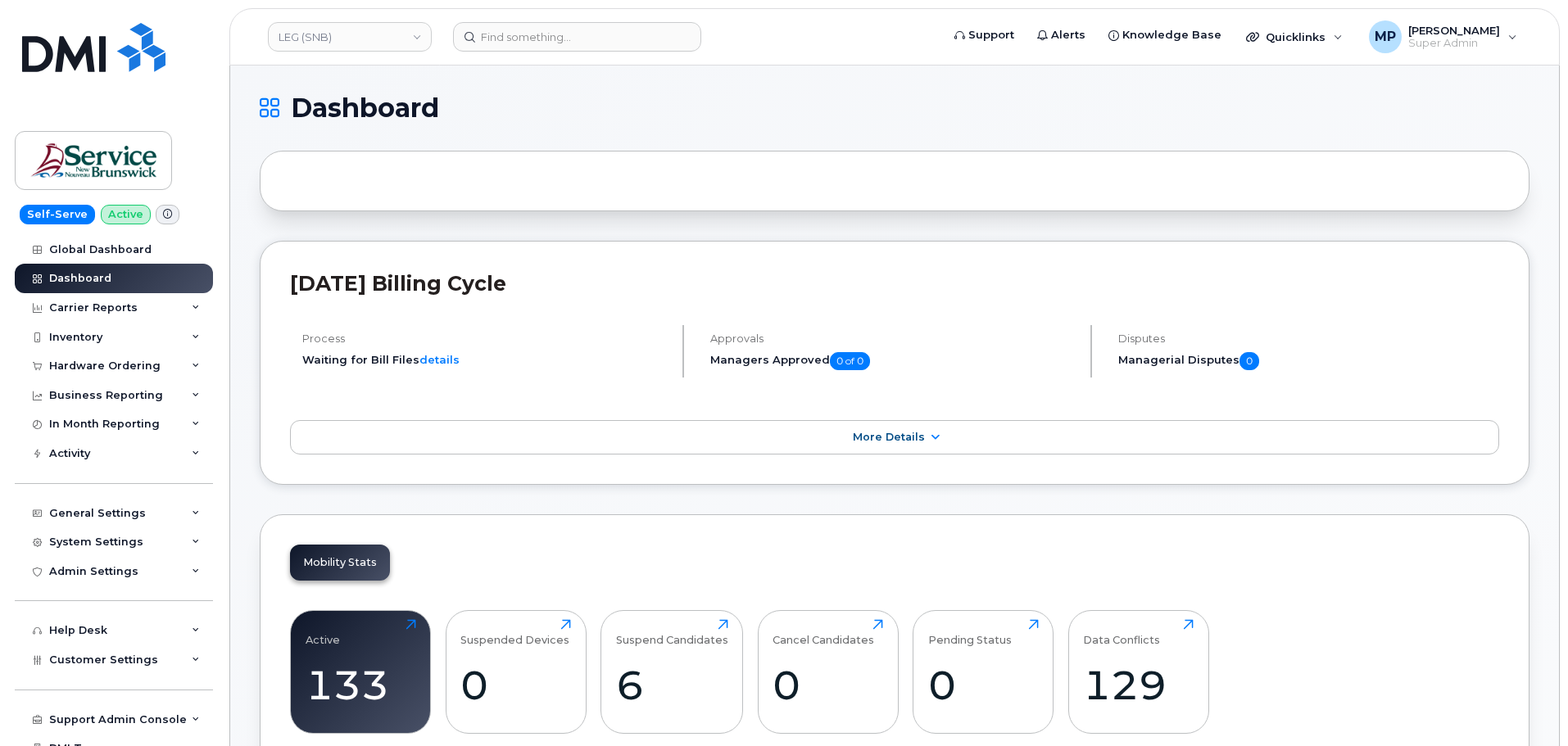
click at [361, 21] on div "LEG (SNB)" at bounding box center [349, 37] width 180 height 33
click at [355, 35] on link "LEG (SNB)" at bounding box center [350, 37] width 164 height 30
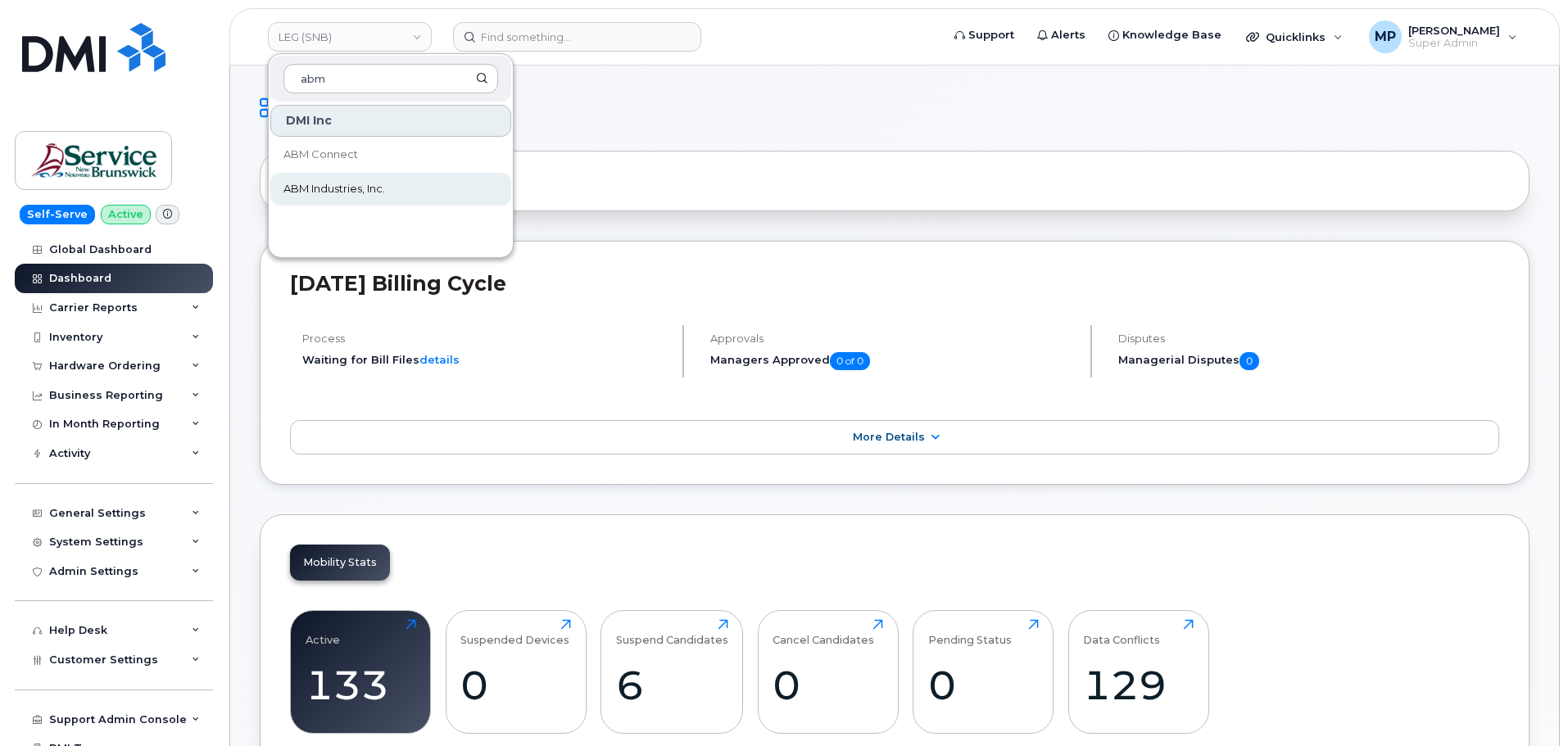
type input "abm"
click at [354, 179] on link "ABM Industries, Inc." at bounding box center [390, 190] width 241 height 33
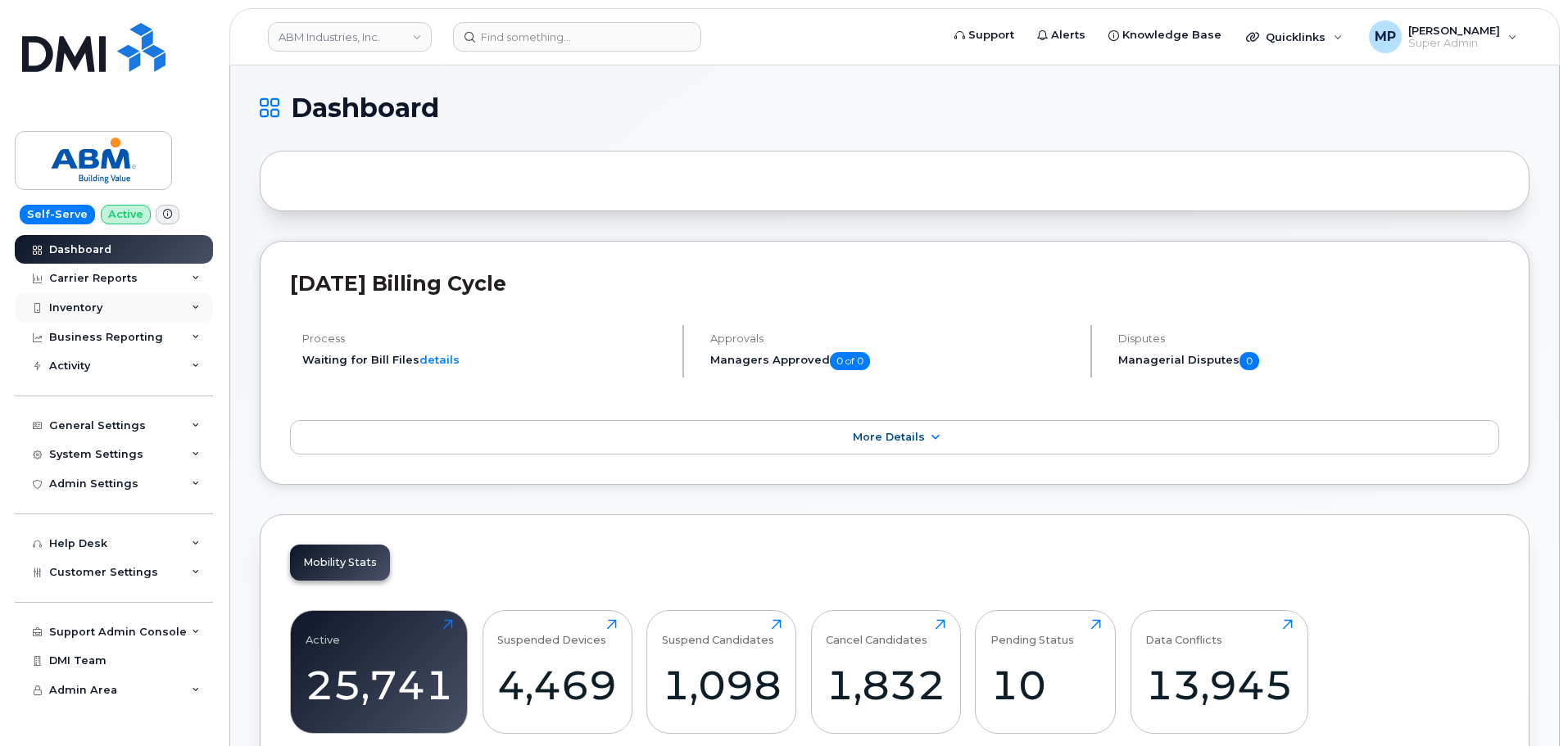
click at [109, 303] on div "Inventory" at bounding box center [114, 308] width 198 height 30
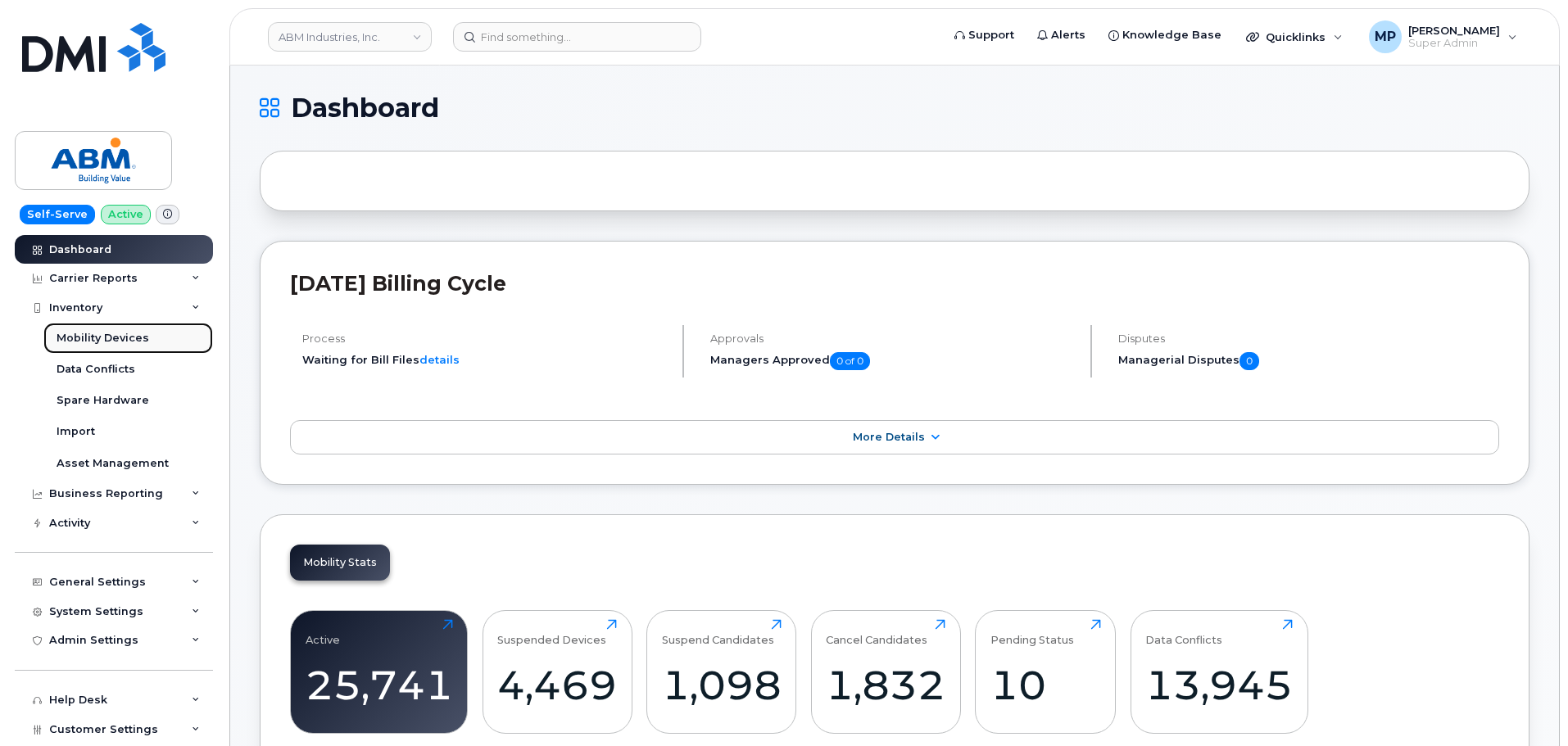
click at [110, 338] on div "Mobility Devices" at bounding box center [103, 338] width 93 height 15
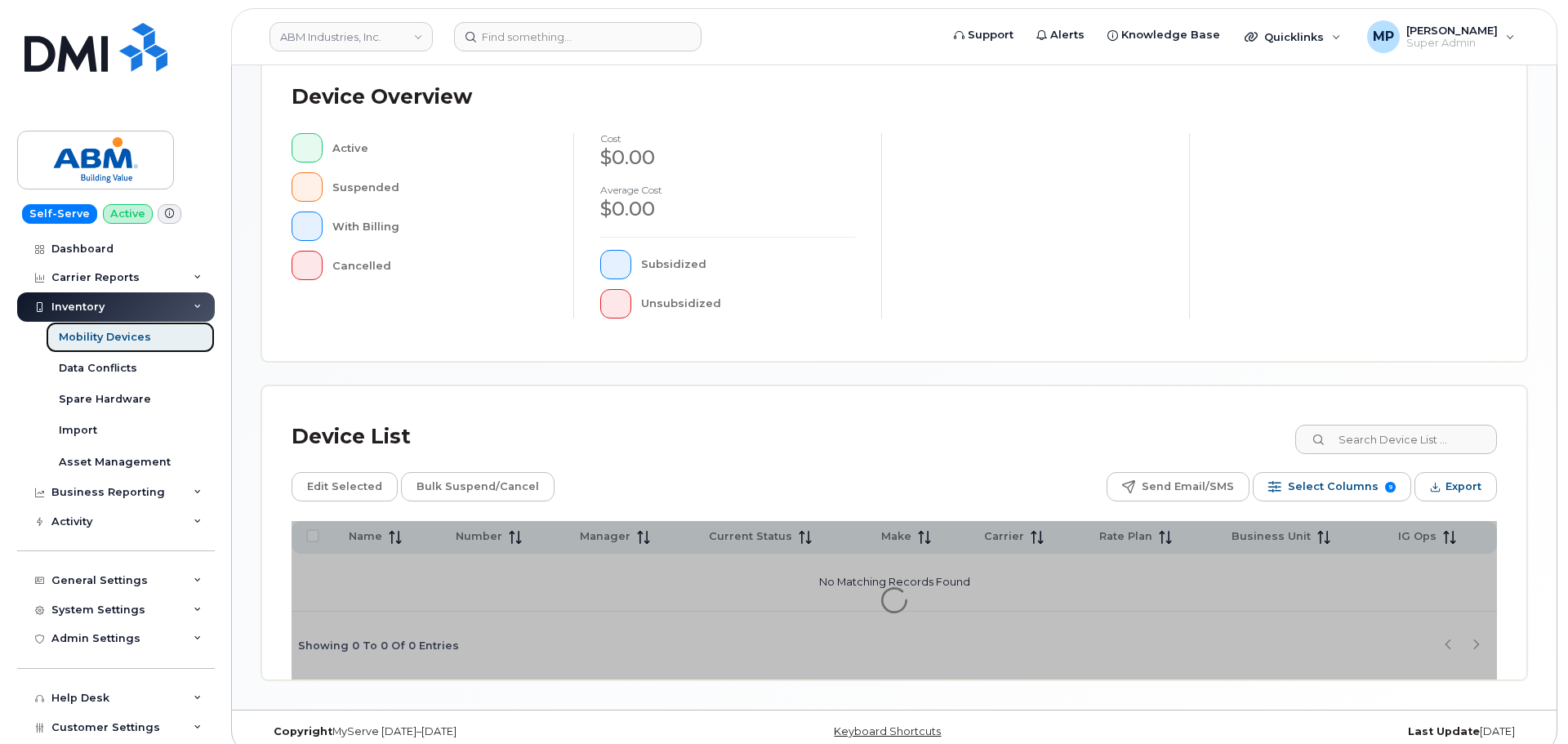
scroll to position [379, 0]
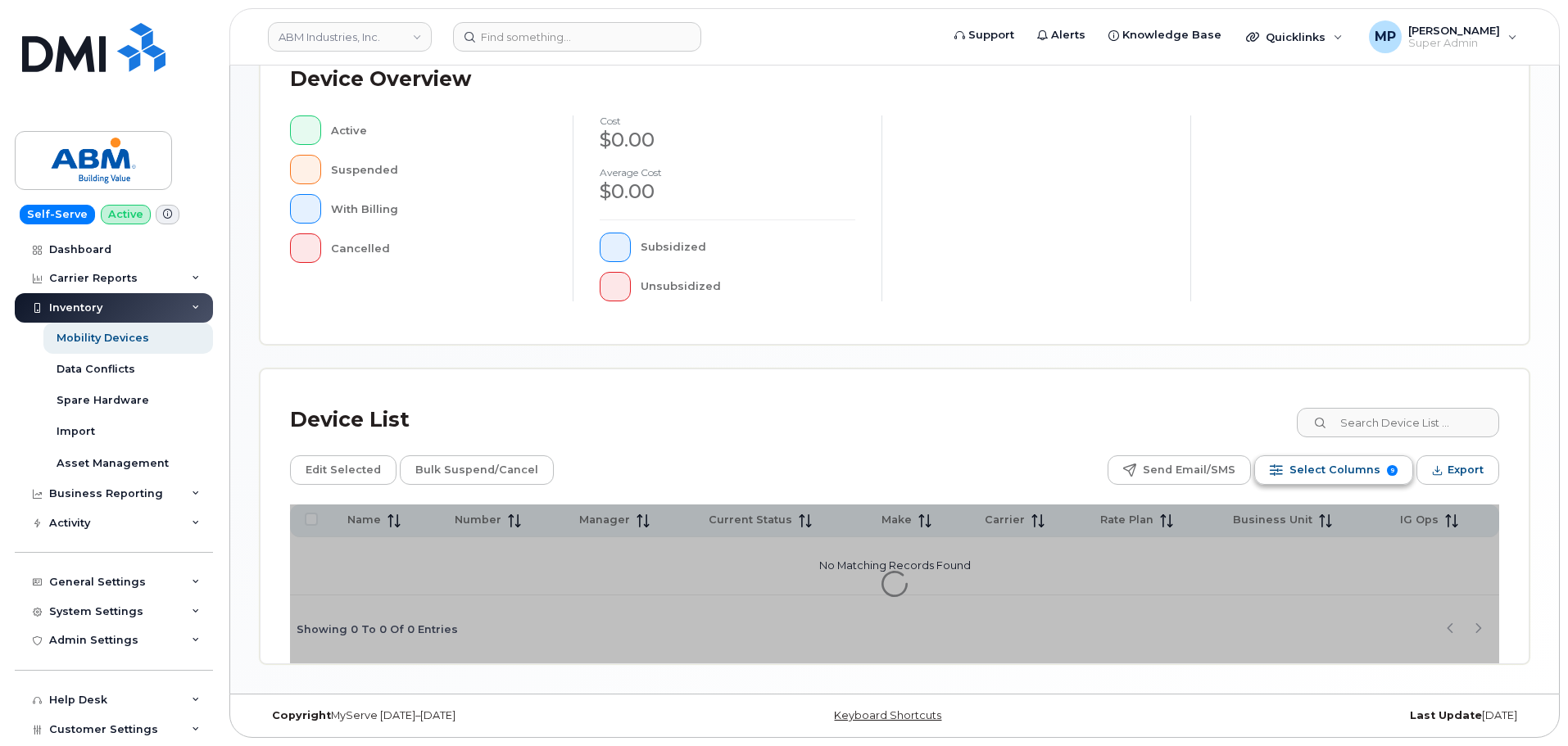
click at [1353, 475] on span "Select Columns" at bounding box center [1335, 470] width 91 height 25
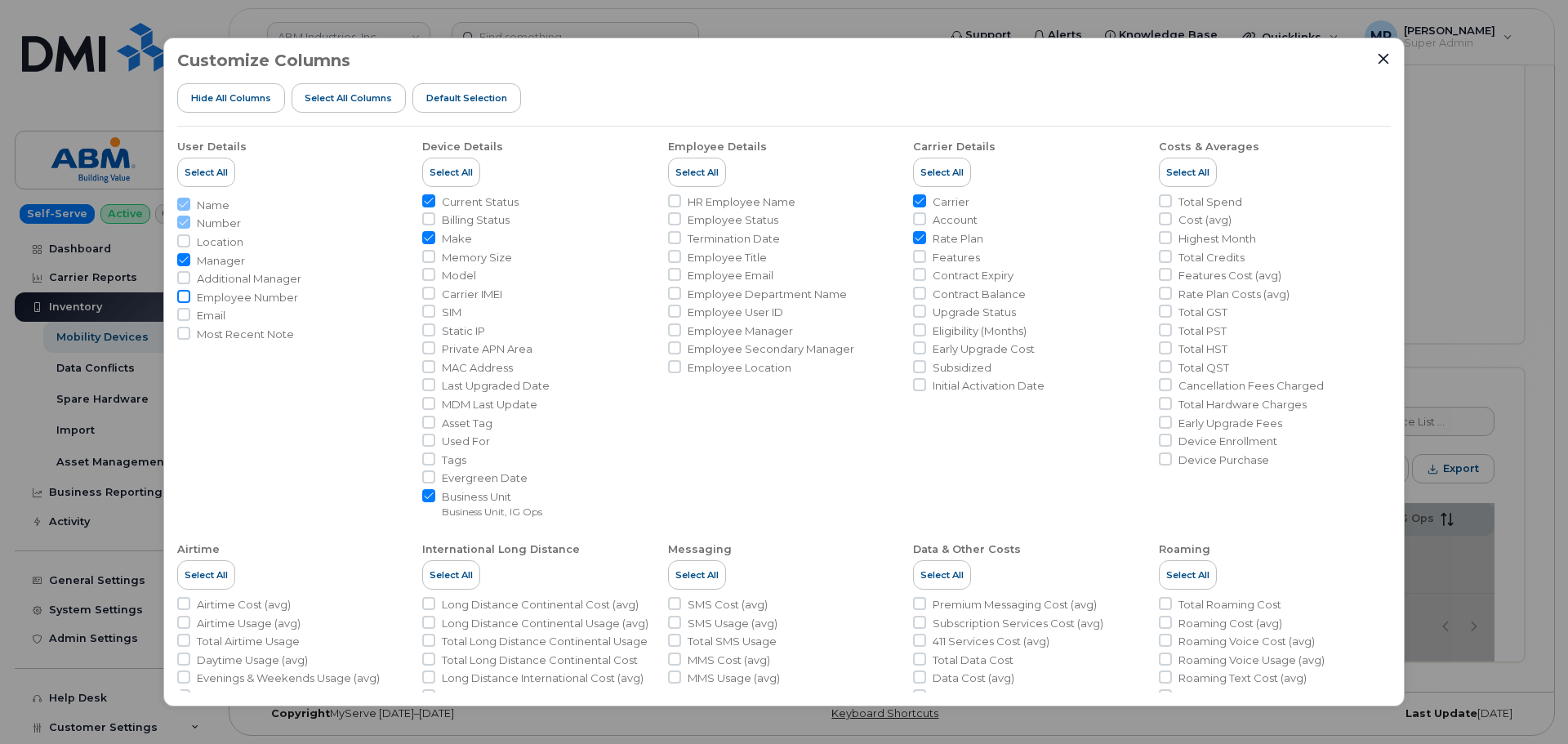
click at [185, 297] on input "Employee Number" at bounding box center [183, 297] width 13 height 13
checkbox input "true"
click at [432, 293] on input "Carrier IMEI" at bounding box center [429, 293] width 13 height 13
checkbox input "true"
click at [670, 276] on input "Employee Email" at bounding box center [674, 274] width 13 height 13
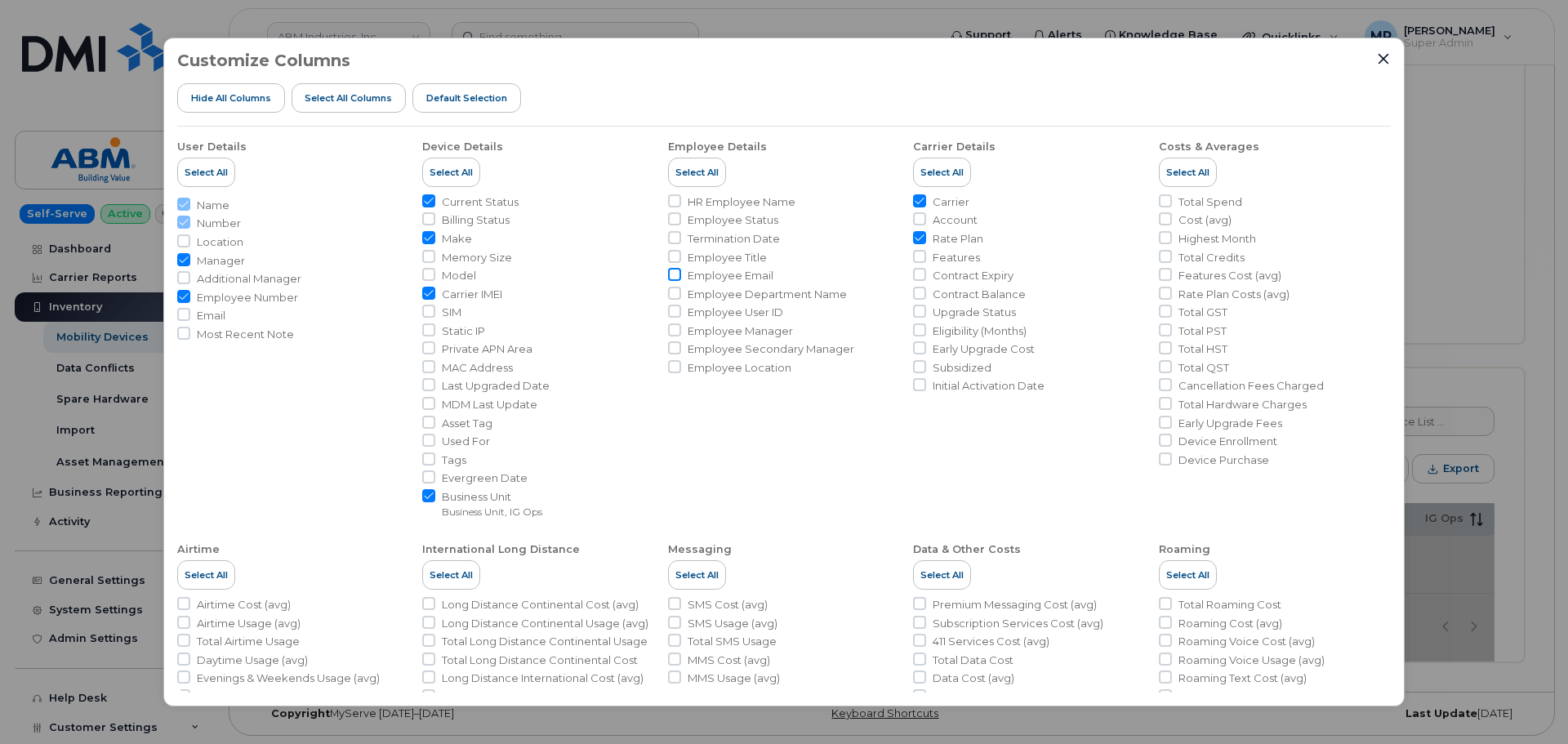
checkbox input "true"
click at [916, 218] on input "Account" at bounding box center [919, 219] width 13 height 13
checkbox input "true"
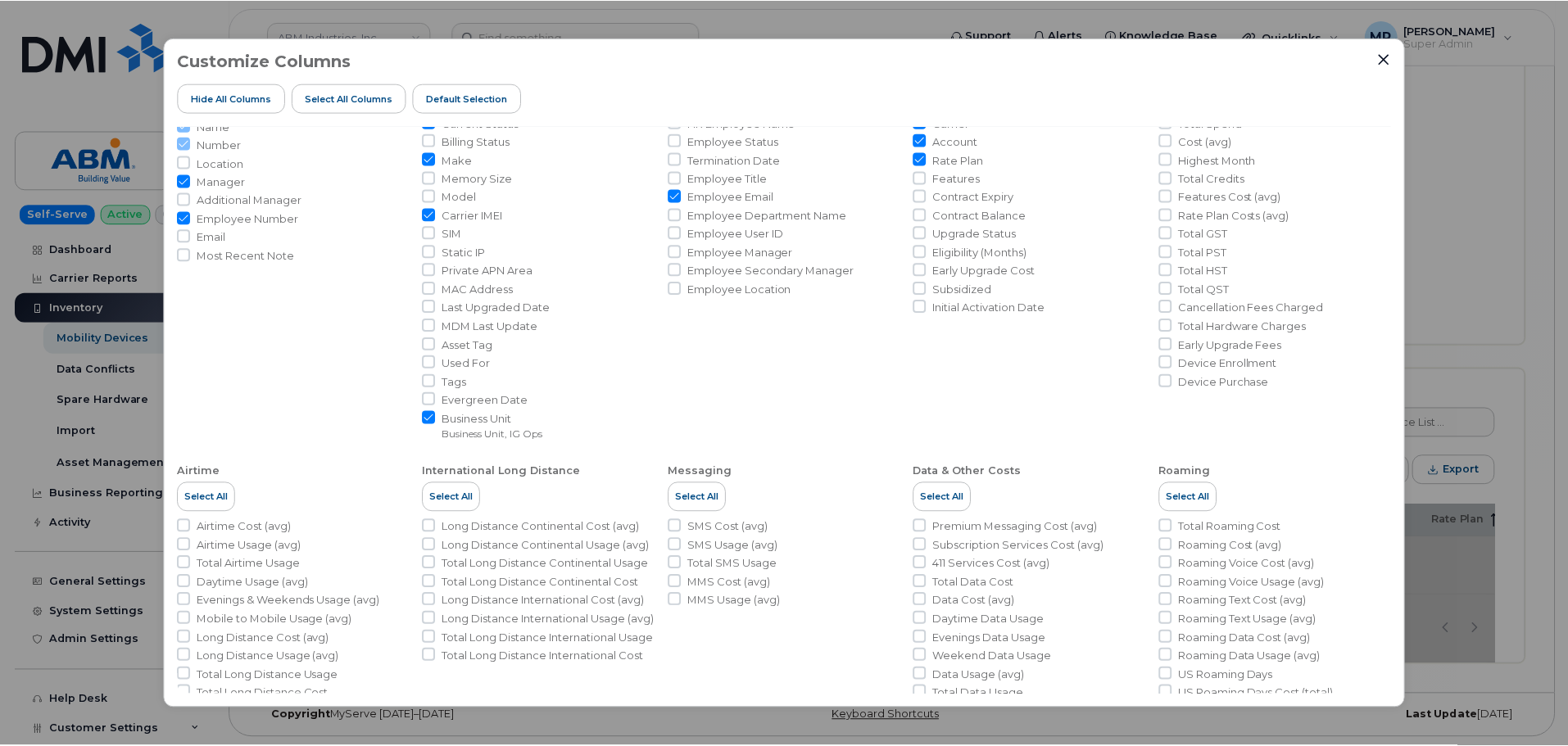
scroll to position [0, 0]
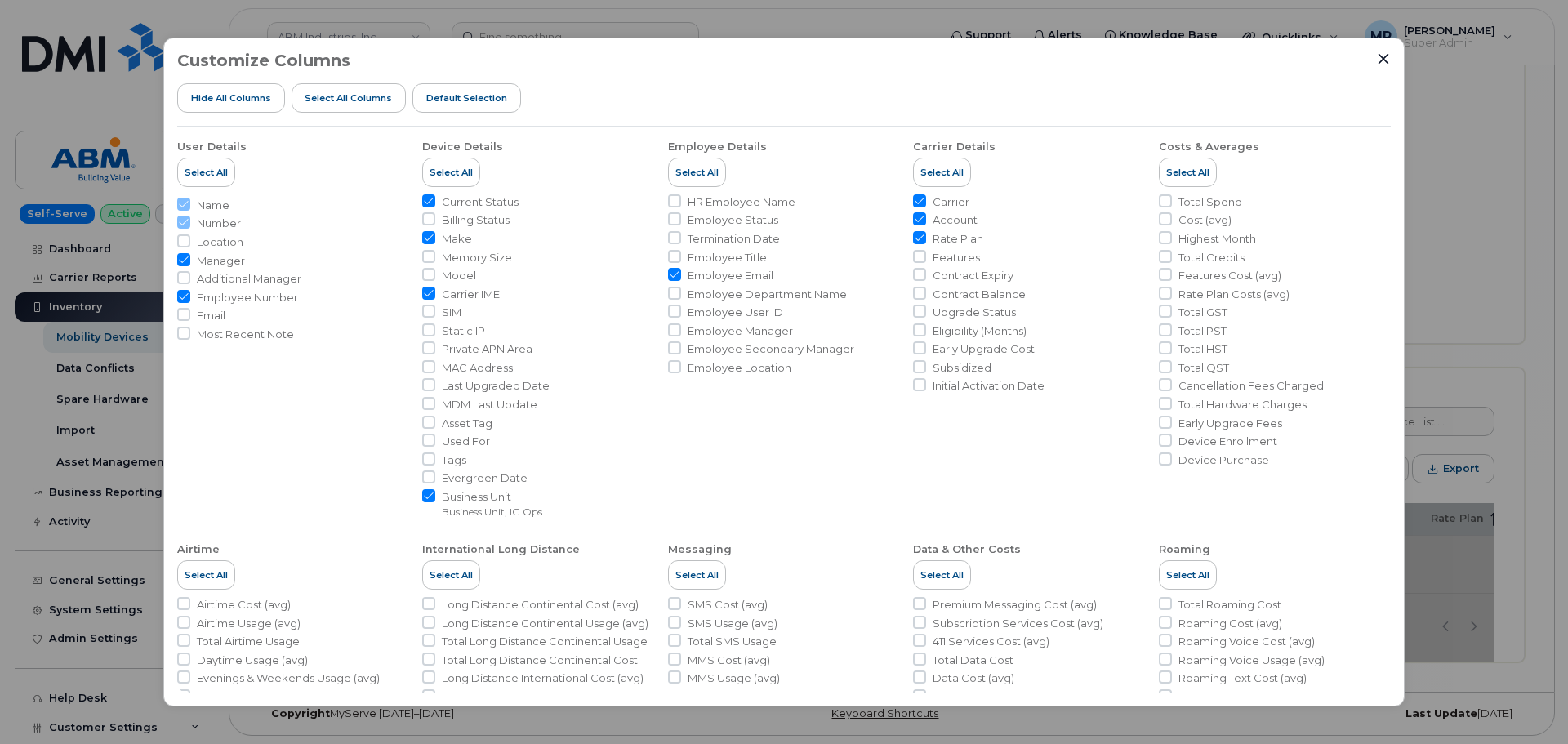
click at [180, 259] on input "Manager" at bounding box center [183, 260] width 13 height 13
checkbox input "false"
click at [1380, 55] on icon "Close" at bounding box center [1383, 59] width 13 height 13
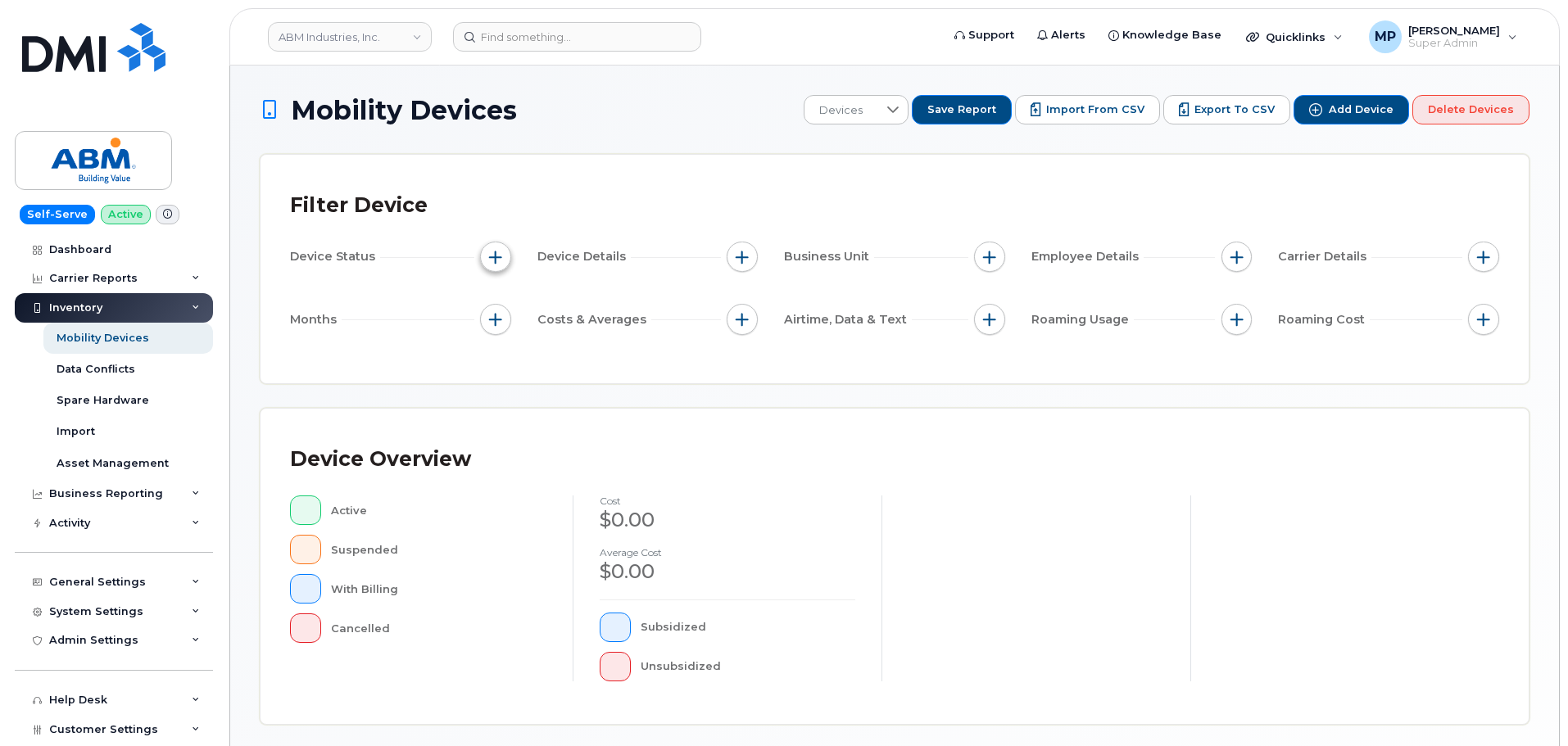
click at [498, 259] on span "button" at bounding box center [496, 257] width 13 height 13
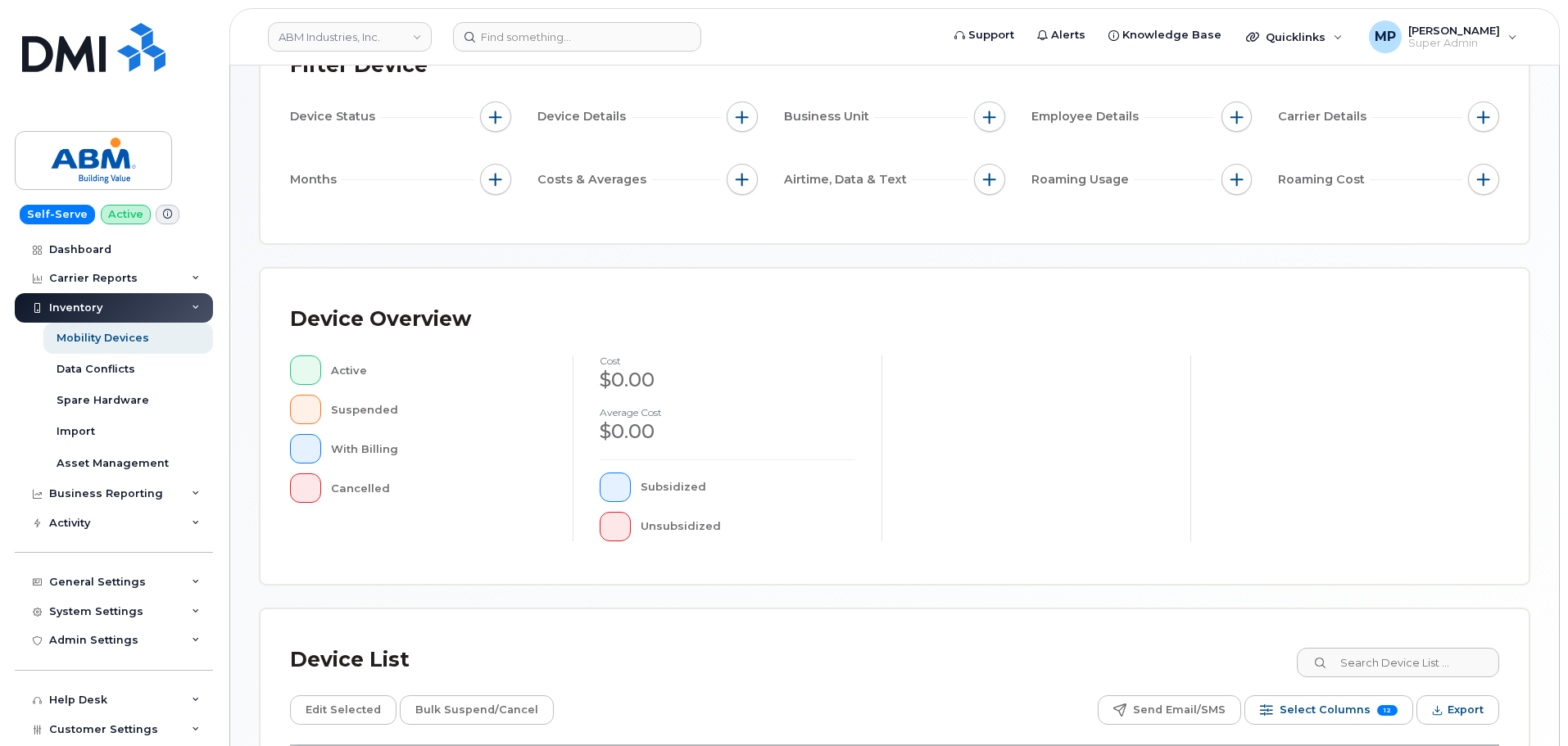
scroll to position [385, 0]
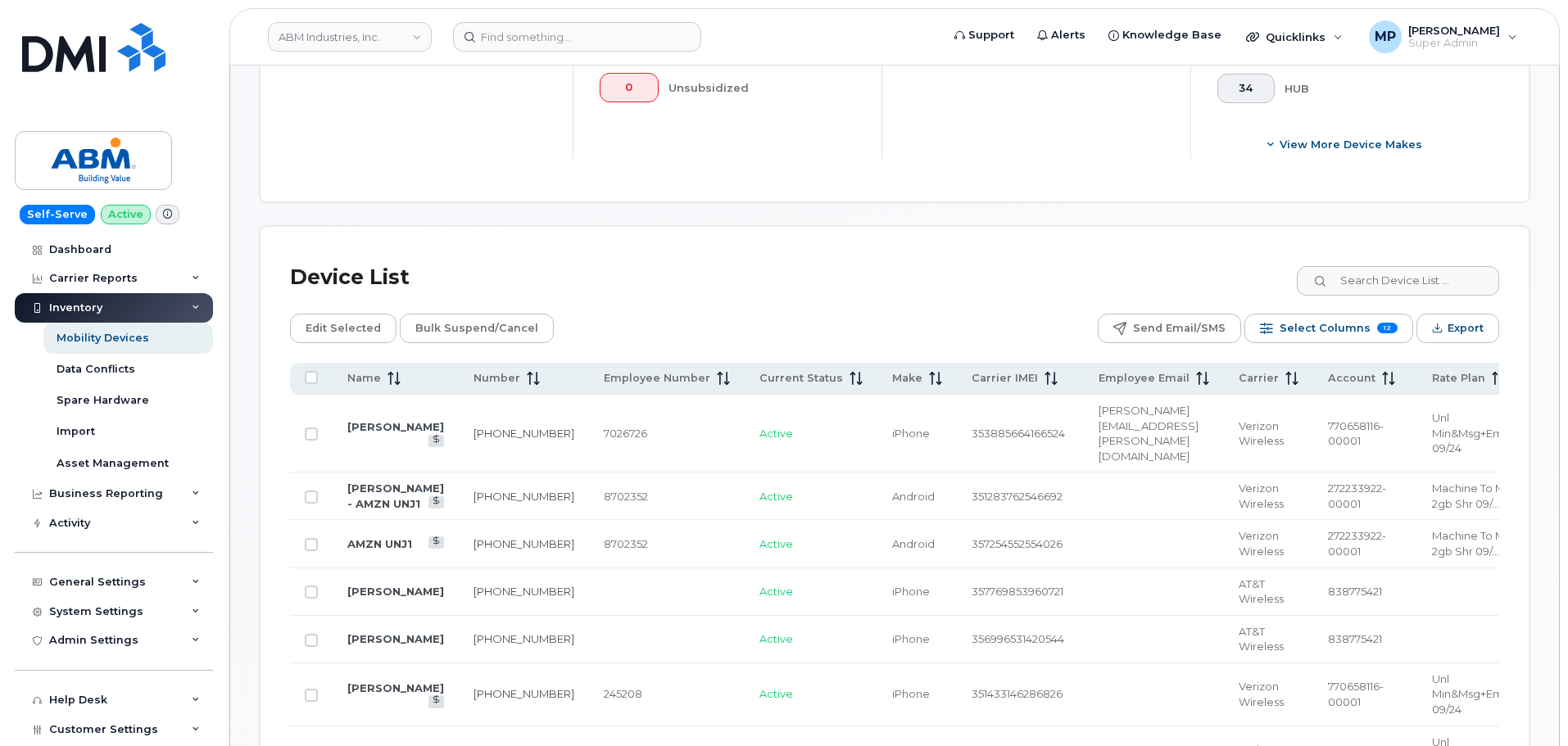
scroll to position [737, 0]
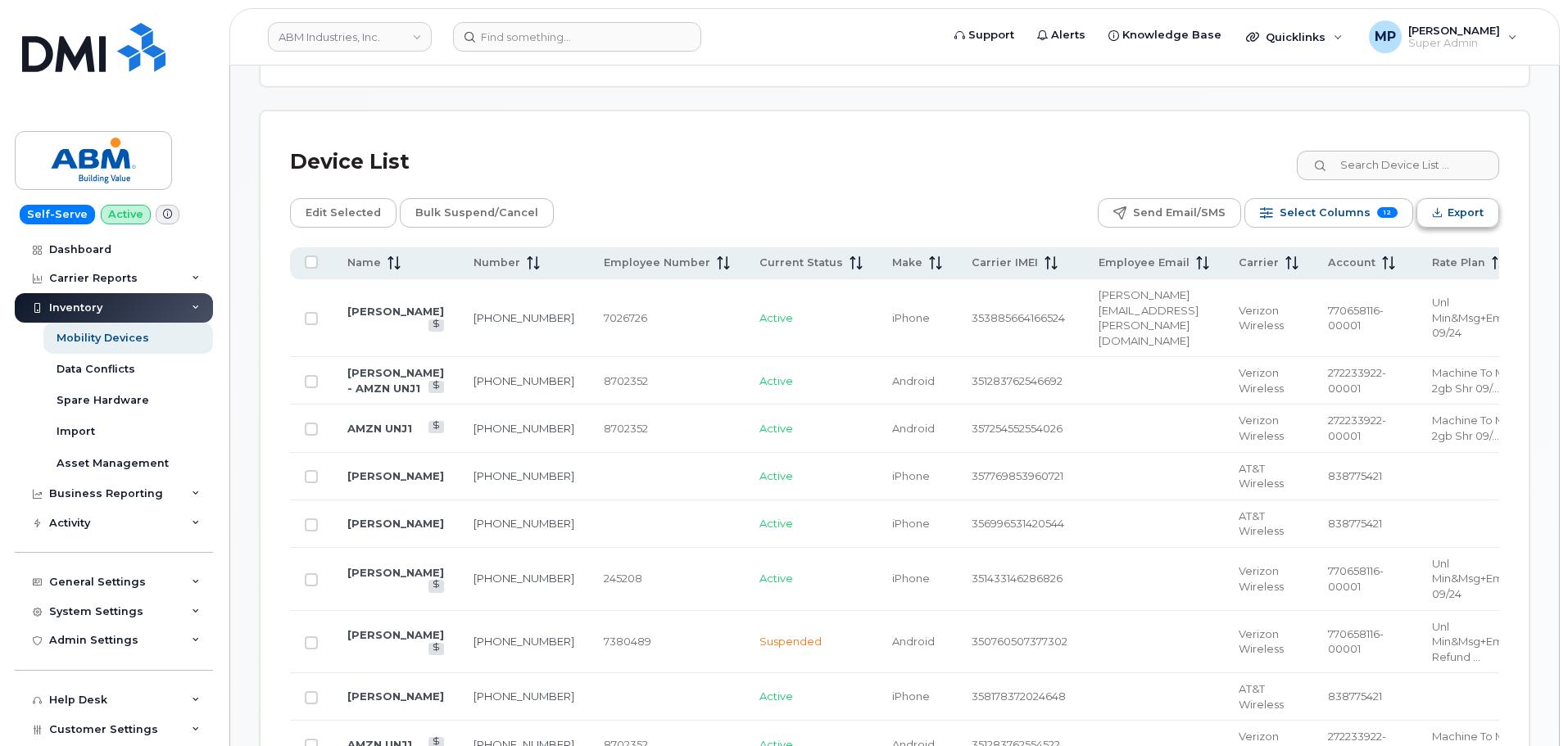
click at [1481, 201] on span "Export" at bounding box center [1464, 213] width 36 height 25
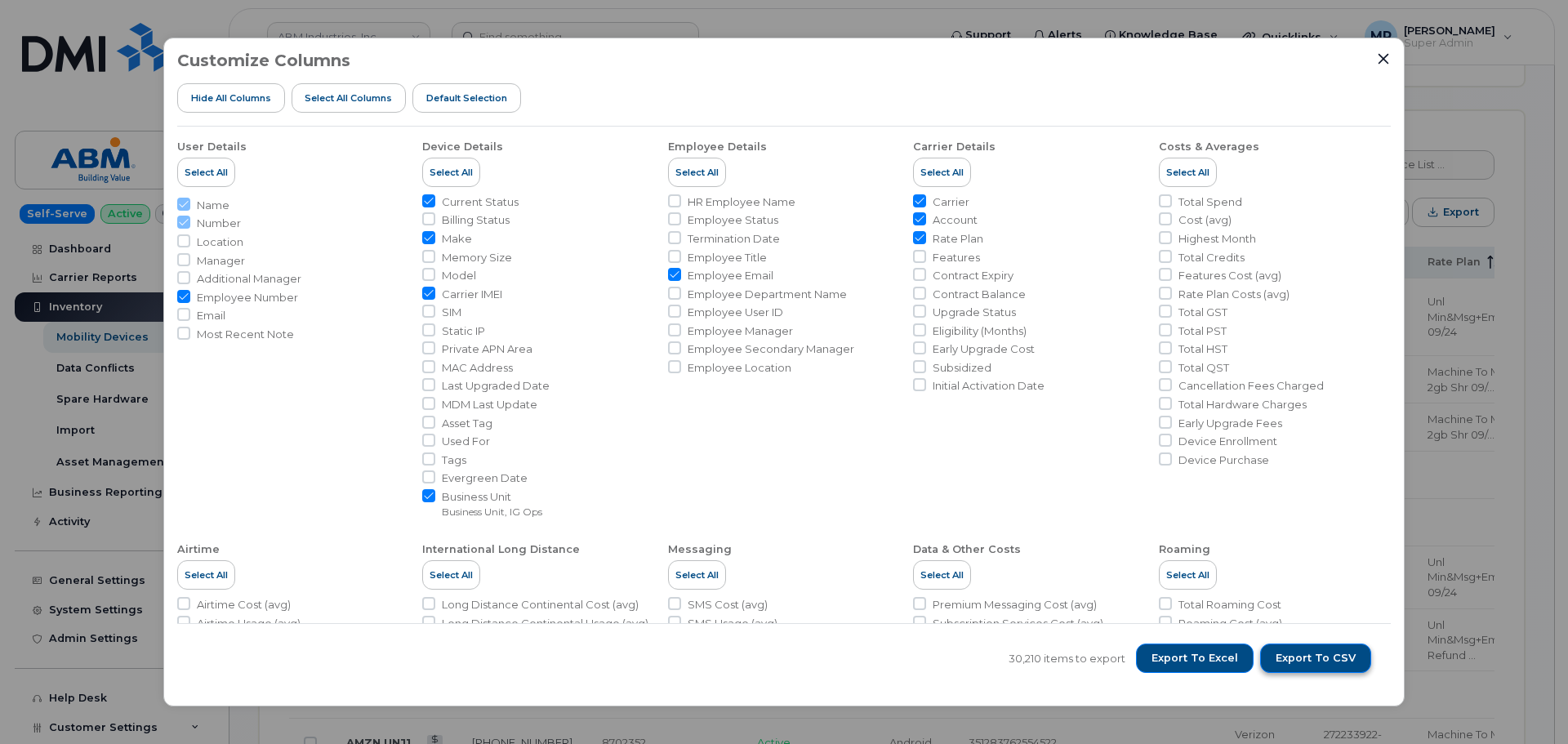
click at [1301, 660] on span "Export to CSV" at bounding box center [1315, 659] width 80 height 15
click at [1390, 59] on div "Customize Columns Hide All Columns Select all Columns Default Selection User De…" at bounding box center [784, 372] width 1241 height 670
click at [1380, 52] on icon "Close" at bounding box center [1383, 59] width 13 height 13
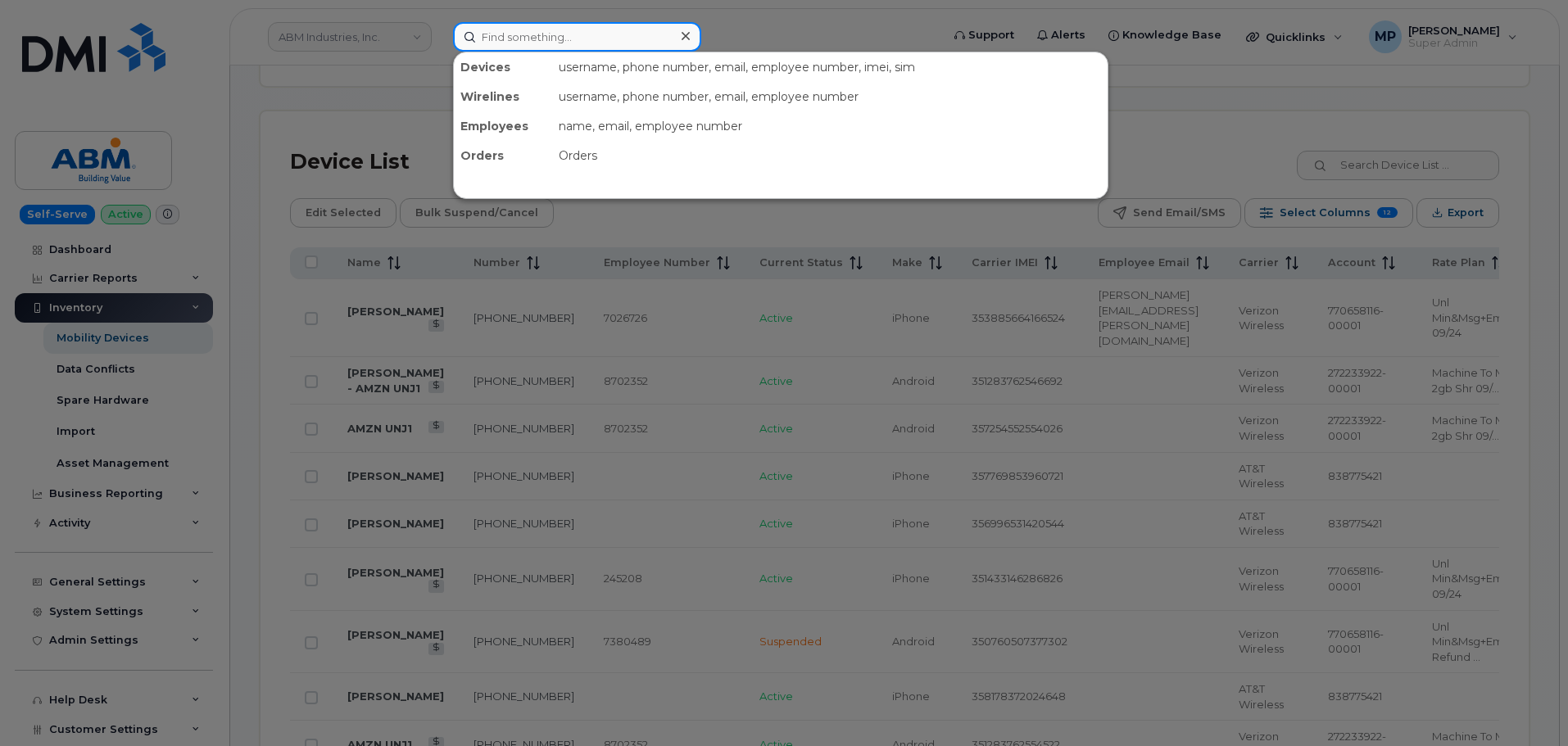
click at [501, 31] on input at bounding box center [577, 37] width 248 height 30
paste input "2525401798"
type input "2525401798"
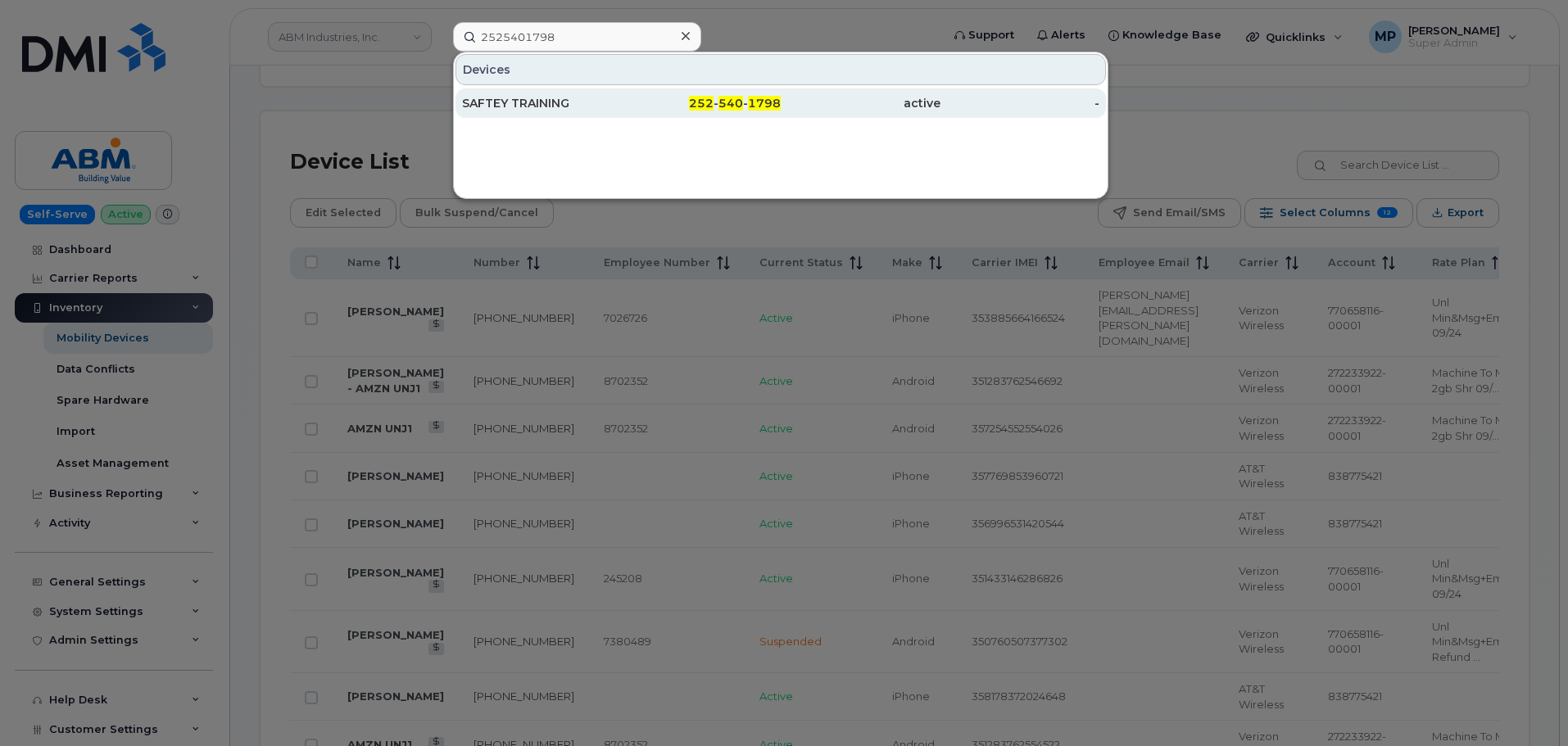
click at [523, 104] on div "SAFTEY TRAINING" at bounding box center [541, 104] width 160 height 17
